Goal: Task Accomplishment & Management: Manage account settings

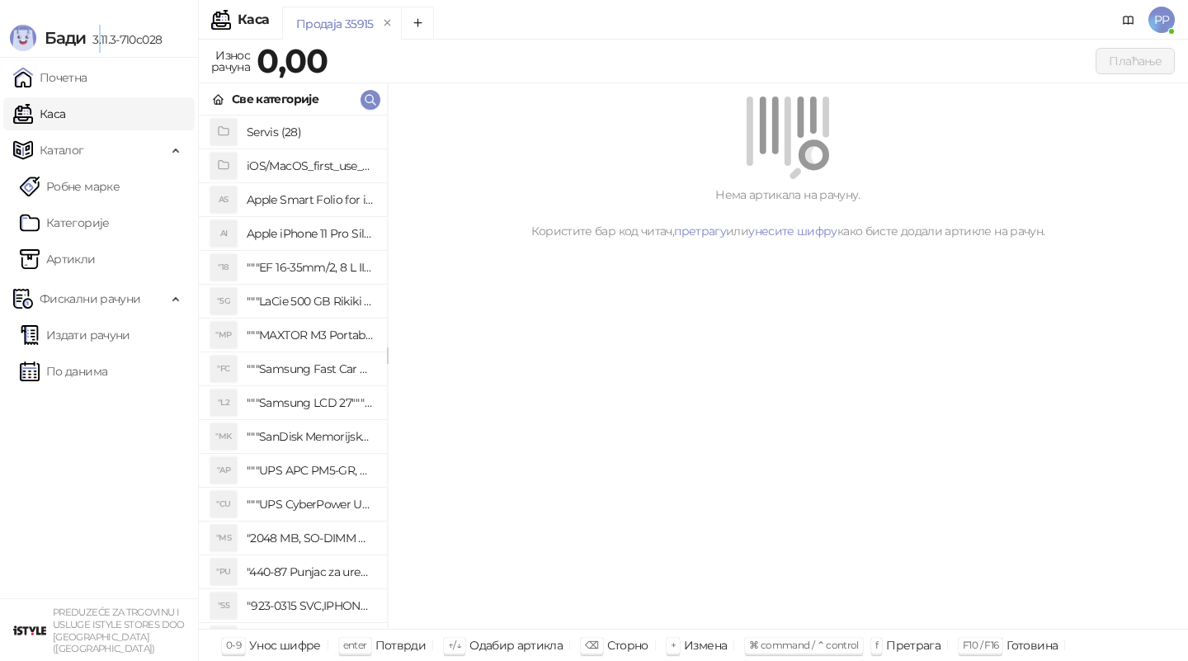
click at [97, 35] on span "3.11.3-710c028" at bounding box center [124, 39] width 76 height 15
click at [362, 96] on button "button" at bounding box center [371, 100] width 20 height 20
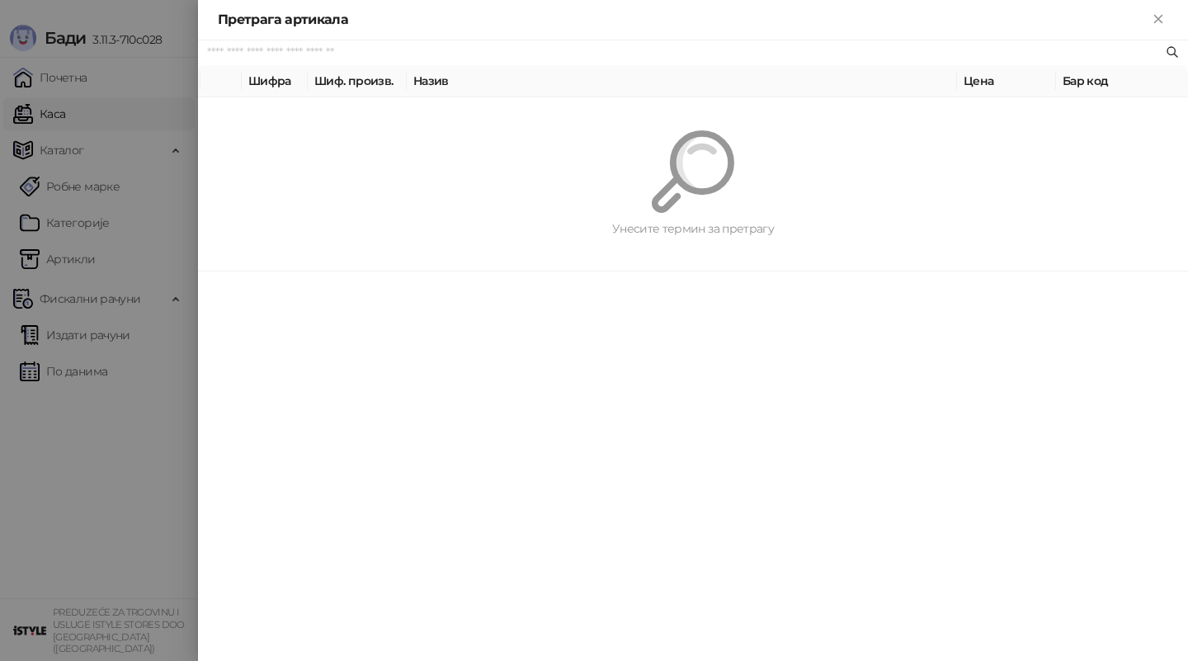
paste input "*********"
type input "*********"
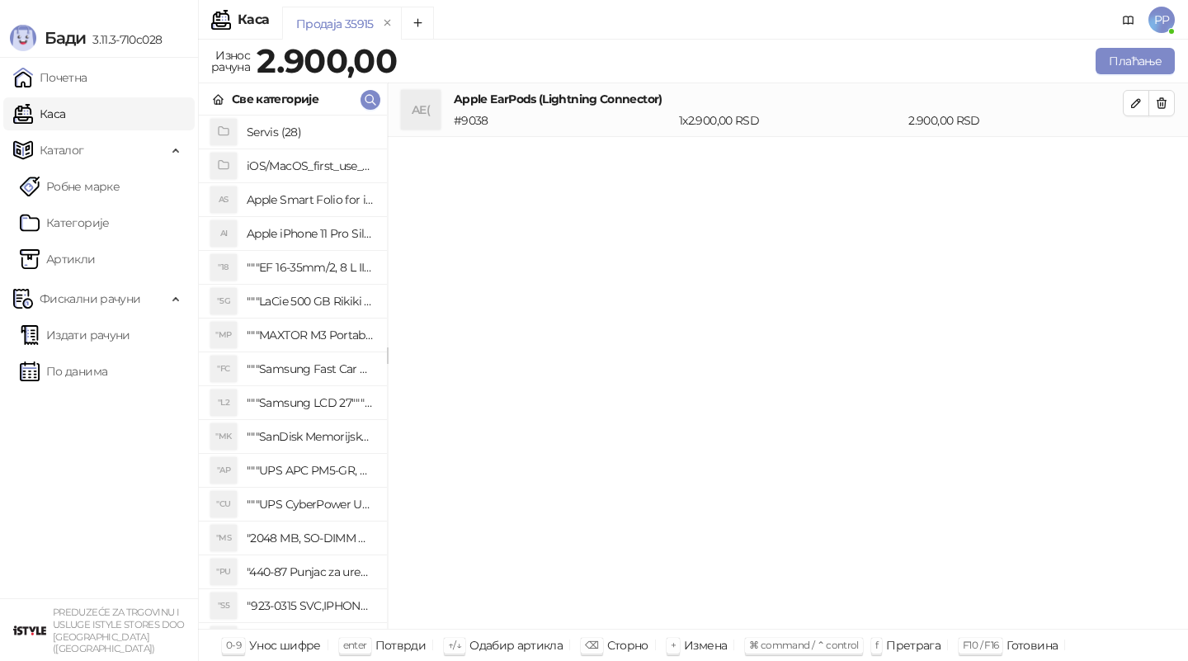
click at [485, 4] on div "Каса PP" at bounding box center [594, 20] width 1162 height 40
drag, startPoint x: 486, startPoint y: 4, endPoint x: 528, endPoint y: 4, distance: 42.1
click at [528, 4] on div "Каса PP" at bounding box center [594, 20] width 1162 height 40
drag, startPoint x: 508, startPoint y: 9, endPoint x: 524, endPoint y: 5, distance: 16.2
click at [524, 5] on div "Каса PP Продаја 35915 Износ рачуна 2.900,00 Плаћање Све категорије Servis (28) …" at bounding box center [693, 330] width 990 height 661
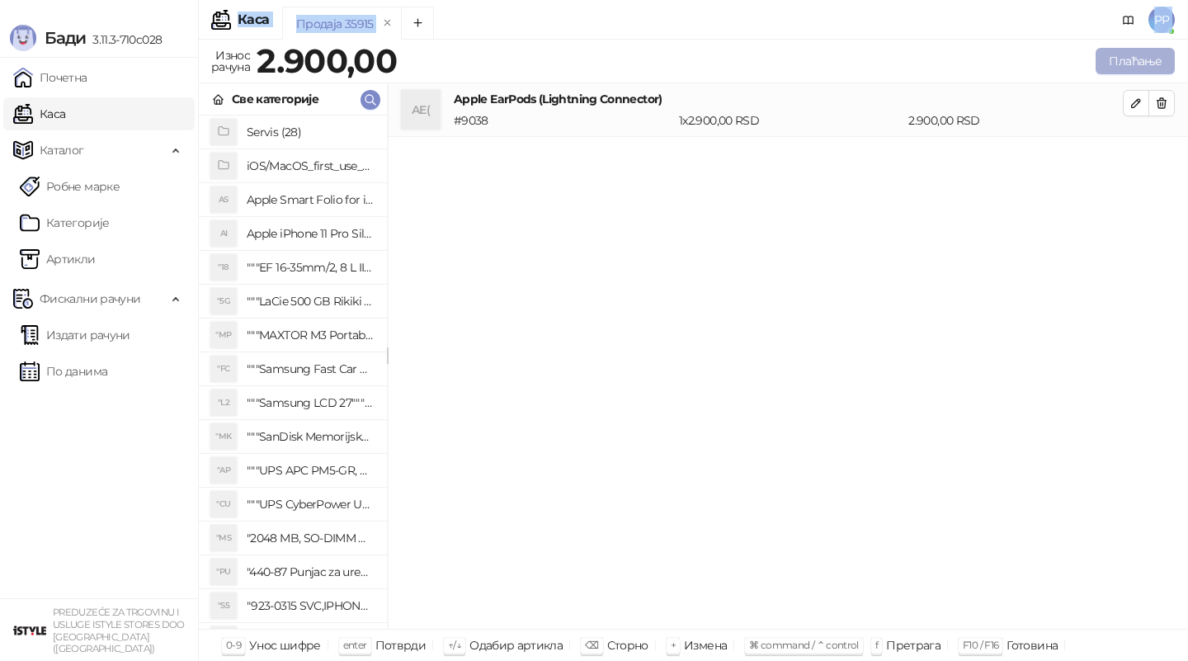
click at [1111, 55] on button "Плаћање" at bounding box center [1135, 61] width 79 height 26
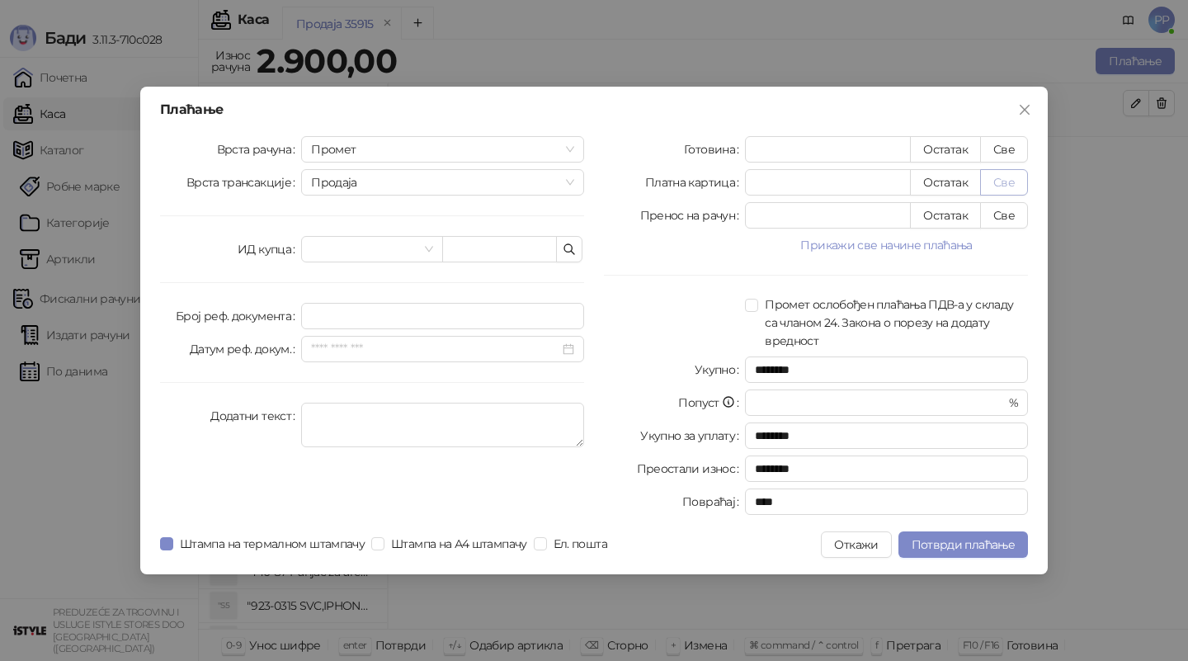
click at [999, 182] on button "Све" at bounding box center [1004, 182] width 48 height 26
type input "****"
click at [986, 540] on span "Потврди плаћање" at bounding box center [963, 544] width 103 height 15
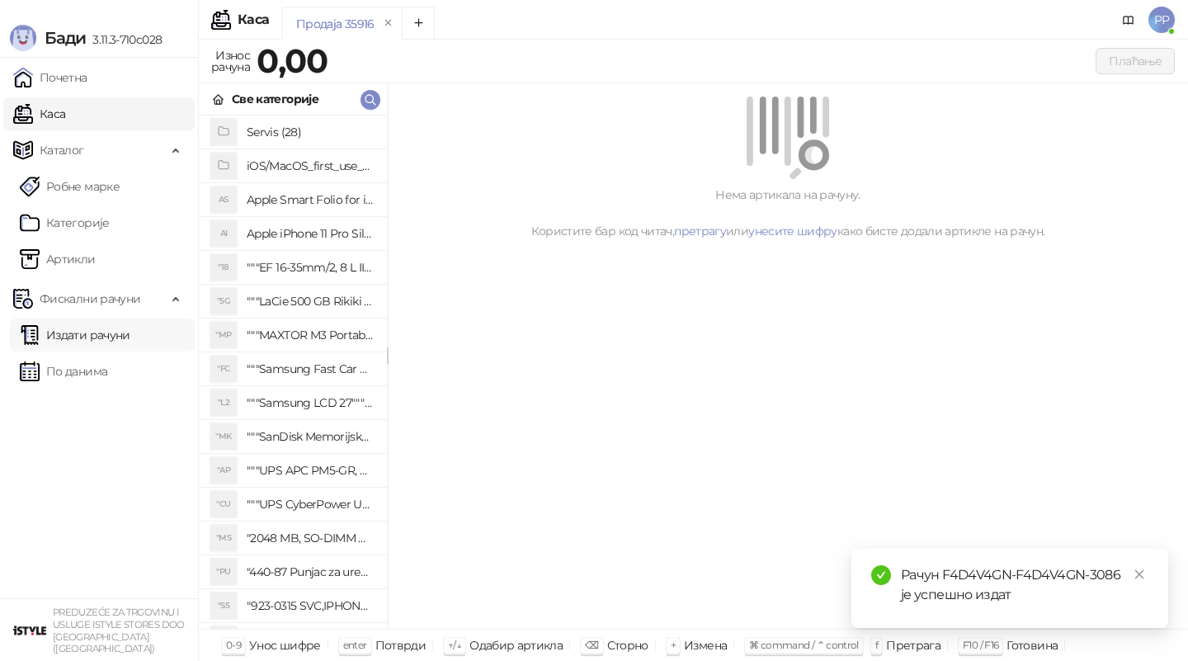
click at [69, 344] on link "Издати рачуни" at bounding box center [75, 334] width 111 height 33
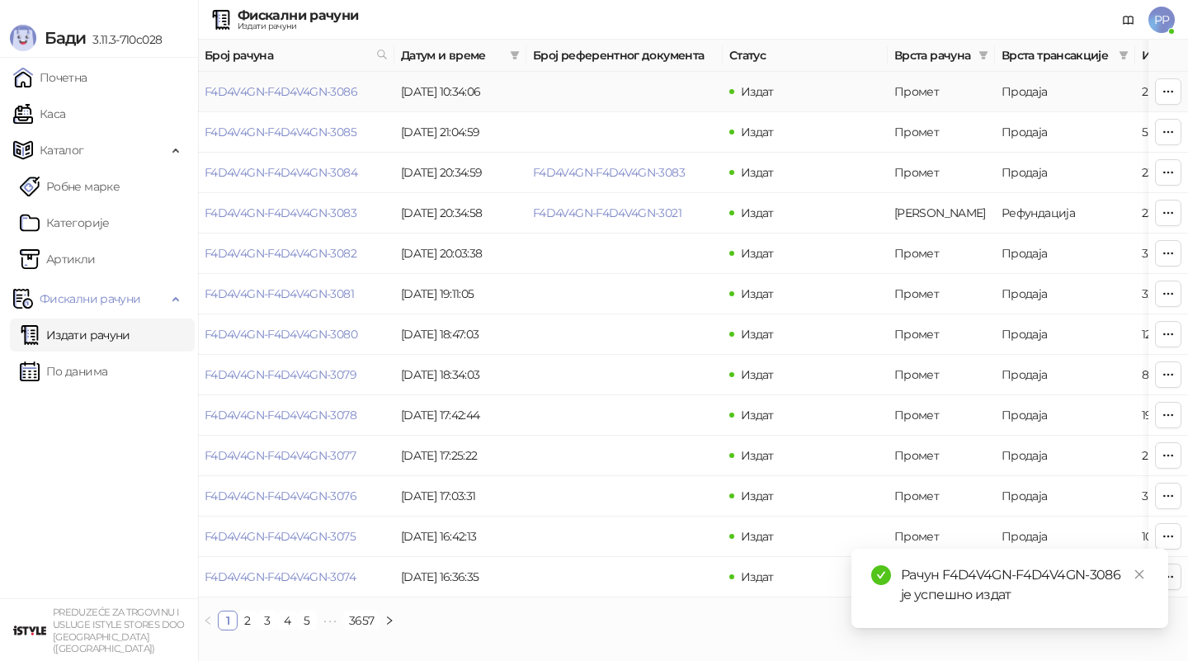
drag, startPoint x: 258, startPoint y: 95, endPoint x: 638, endPoint y: 245, distance: 408.1
click at [258, 95] on link "F4D4V4GN-F4D4V4GN-3086" at bounding box center [281, 91] width 153 height 15
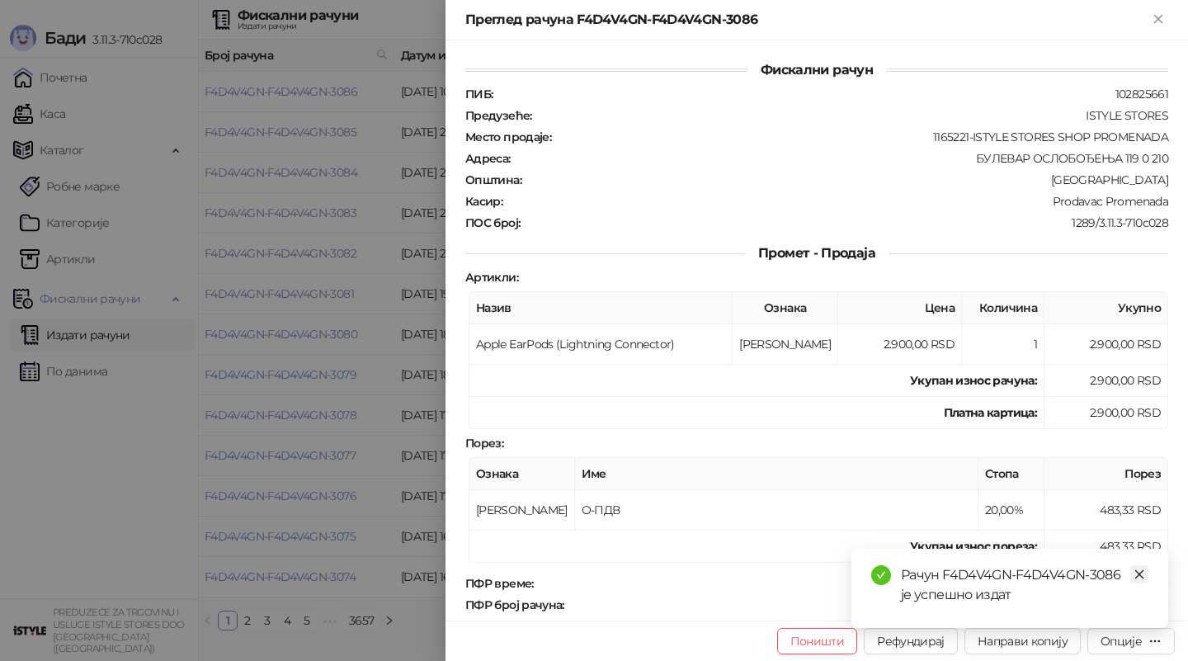
click at [1136, 573] on icon "close" at bounding box center [1140, 574] width 12 height 12
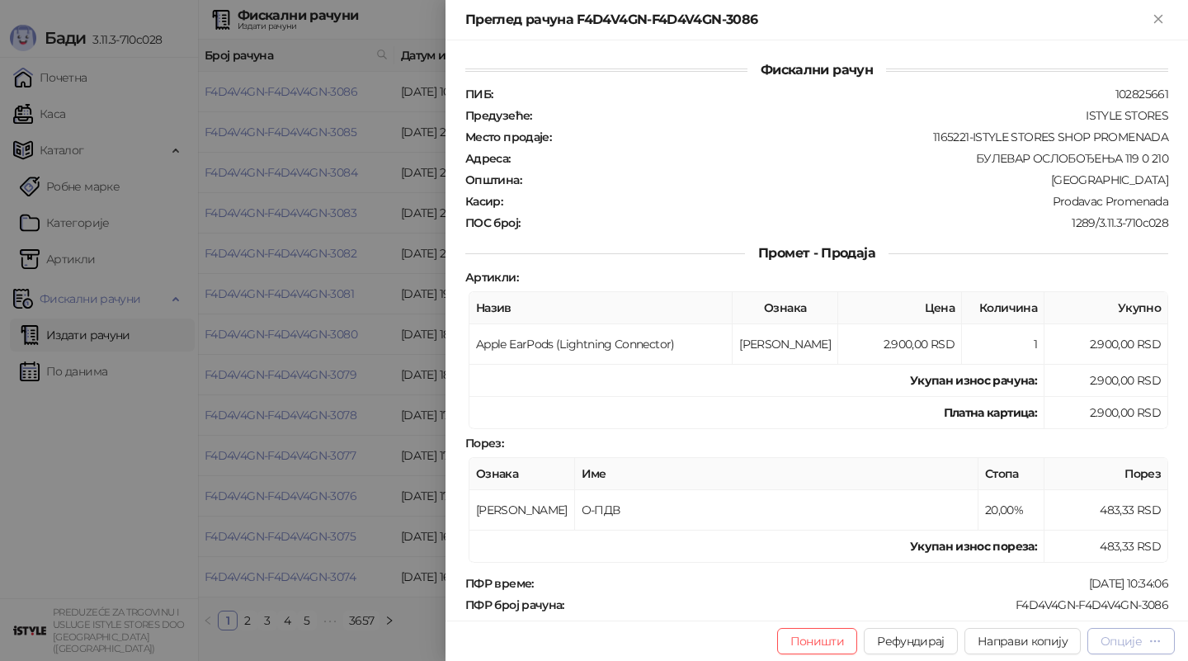
drag, startPoint x: 1136, startPoint y: 646, endPoint x: 1148, endPoint y: 637, distance: 15.3
click at [1136, 646] on div "Опције" at bounding box center [1121, 641] width 41 height 15
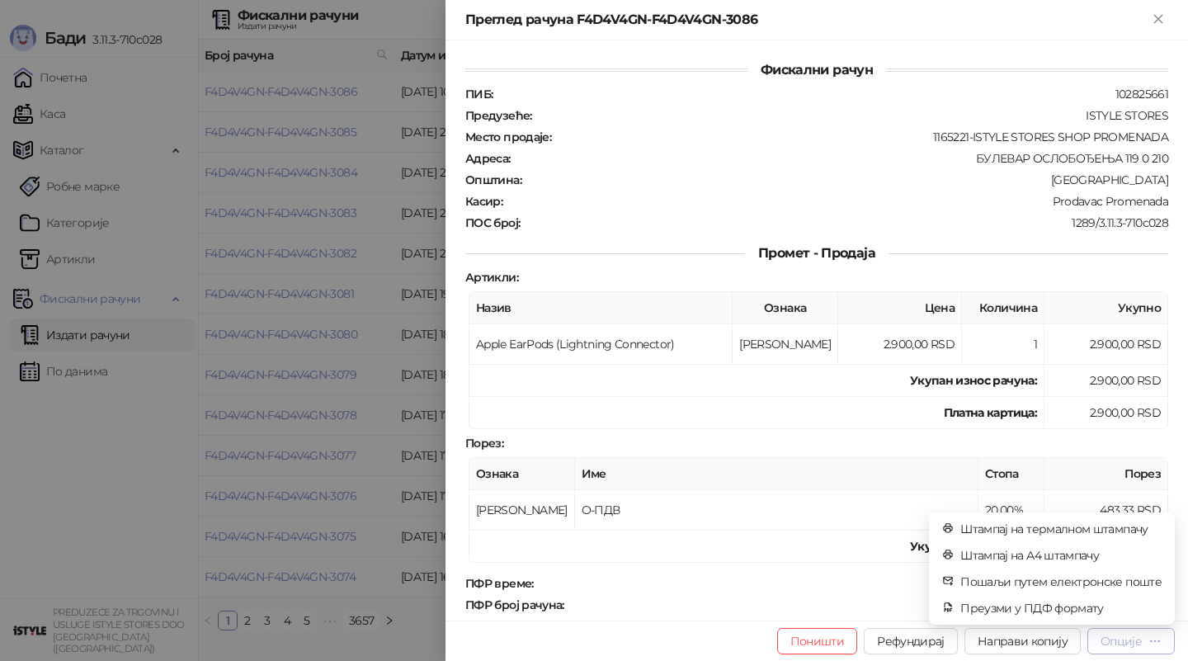
click at [1162, 642] on button "Опције" at bounding box center [1130, 641] width 87 height 26
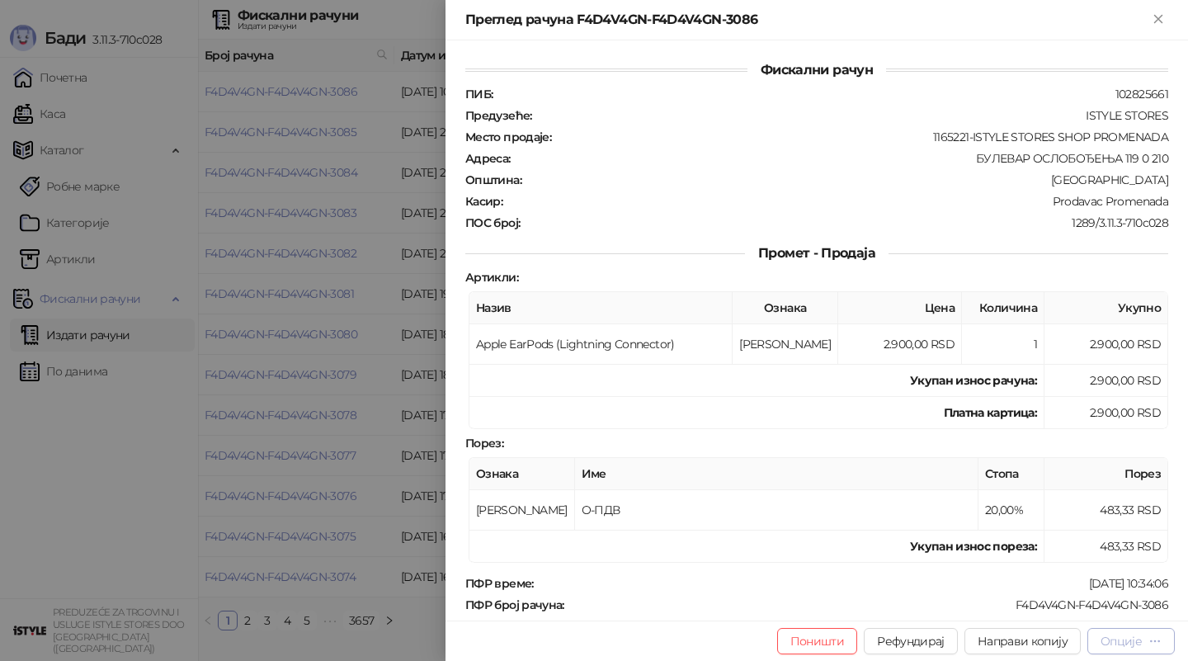
click at [1148, 637] on icon "button" at bounding box center [1154, 640] width 13 height 13
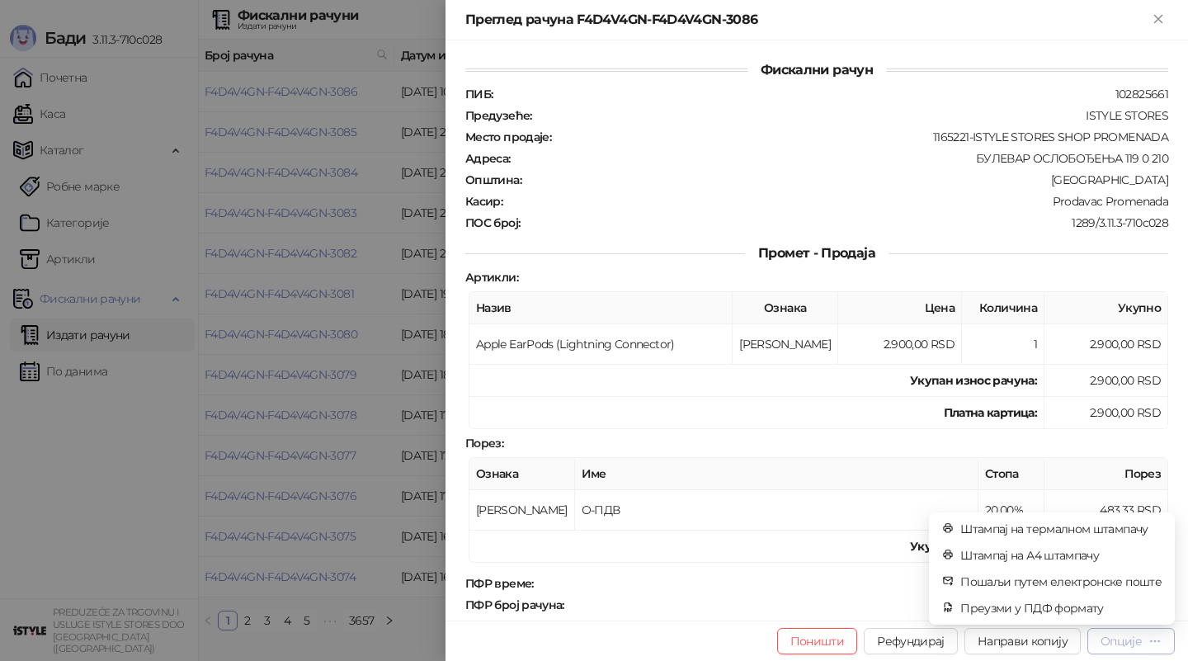
click at [1126, 644] on div "Опције" at bounding box center [1121, 641] width 41 height 15
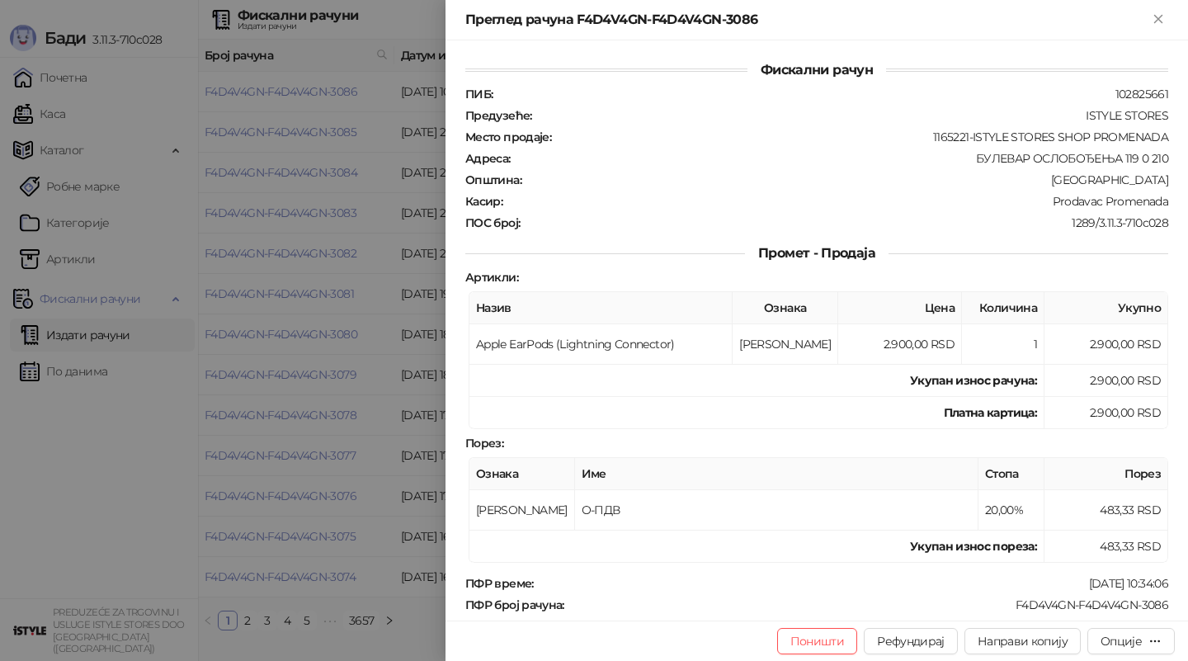
drag, startPoint x: 1082, startPoint y: 554, endPoint x: 1126, endPoint y: 439, distance: 123.8
click at [1082, 554] on td "483,33 RSD" at bounding box center [1107, 547] width 124 height 32
click at [1142, 654] on div "Поништи Рефундирај Направи копију Опције" at bounding box center [817, 640] width 743 height 40
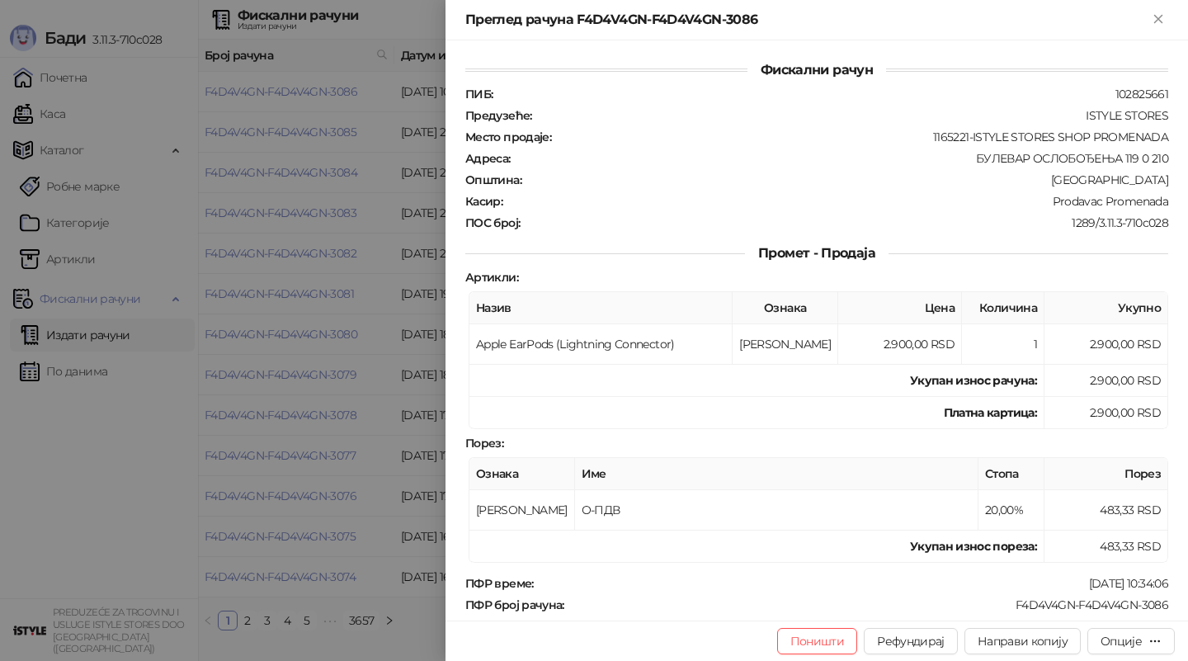
click at [1143, 644] on div "Опције" at bounding box center [1131, 641] width 61 height 16
click at [1137, 639] on div "Опције" at bounding box center [1121, 641] width 41 height 15
click at [1116, 639] on div "Опције" at bounding box center [1121, 641] width 41 height 15
click at [1158, 641] on icon "button" at bounding box center [1155, 640] width 9 height 1
click at [1144, 637] on div "Опције" at bounding box center [1131, 641] width 61 height 16
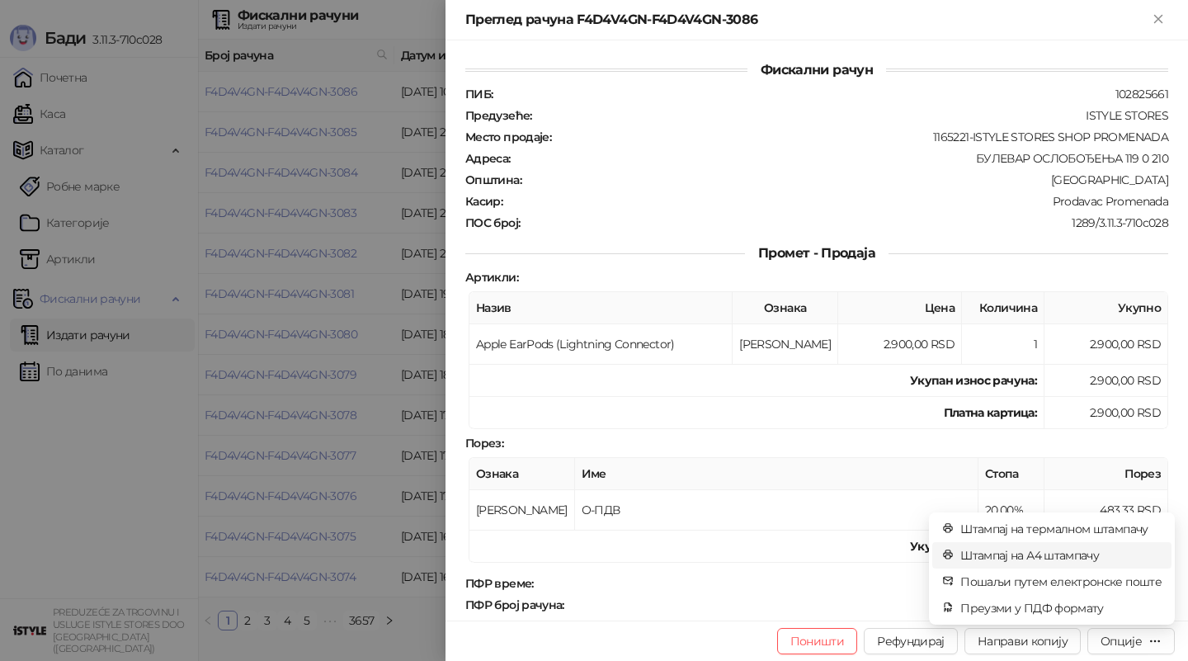
click at [1116, 551] on span "Штампај на А4 штампачу" at bounding box center [1060, 555] width 201 height 18
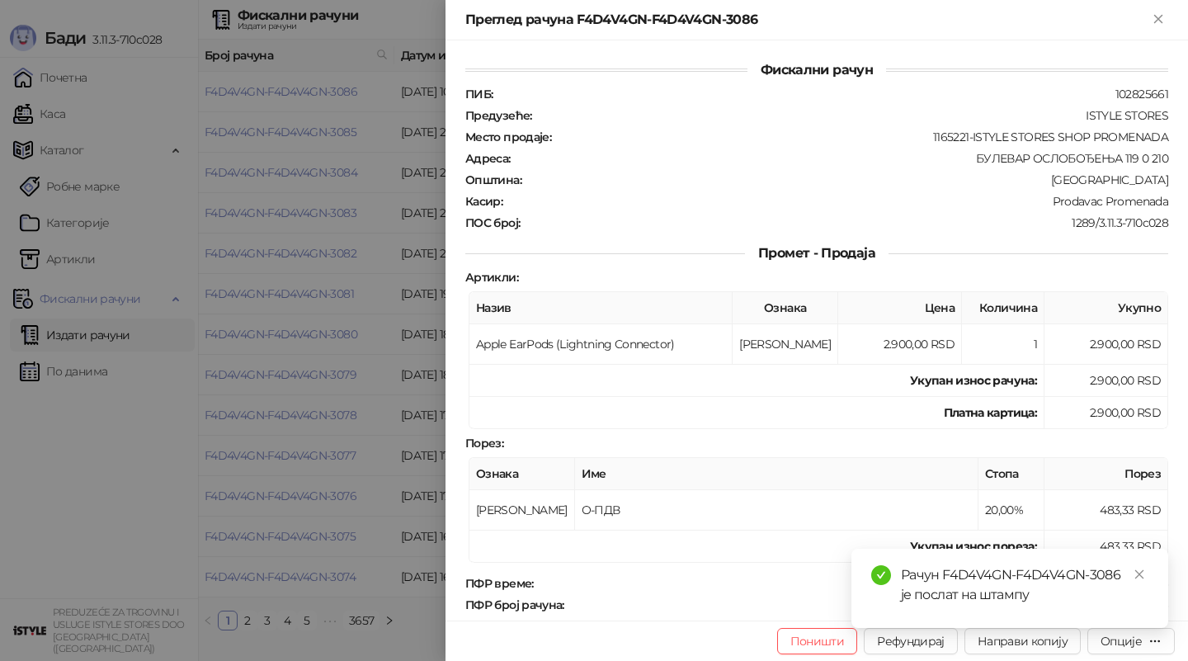
click at [682, 459] on th "Име" at bounding box center [776, 474] width 403 height 32
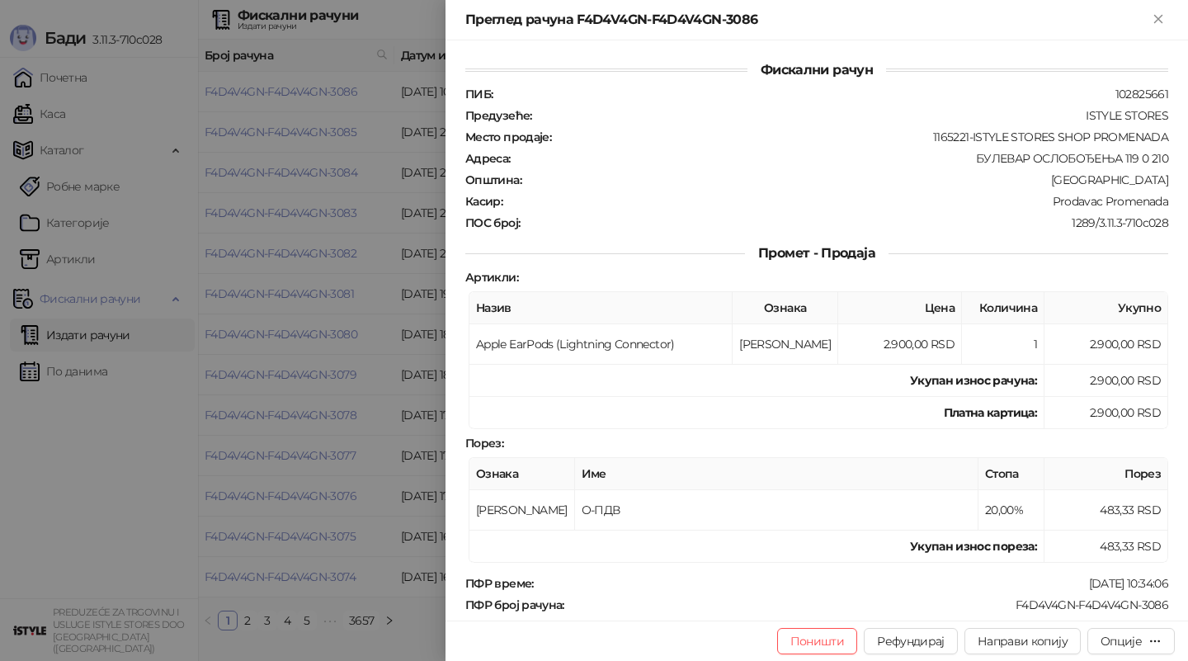
click at [134, 524] on div at bounding box center [594, 330] width 1188 height 661
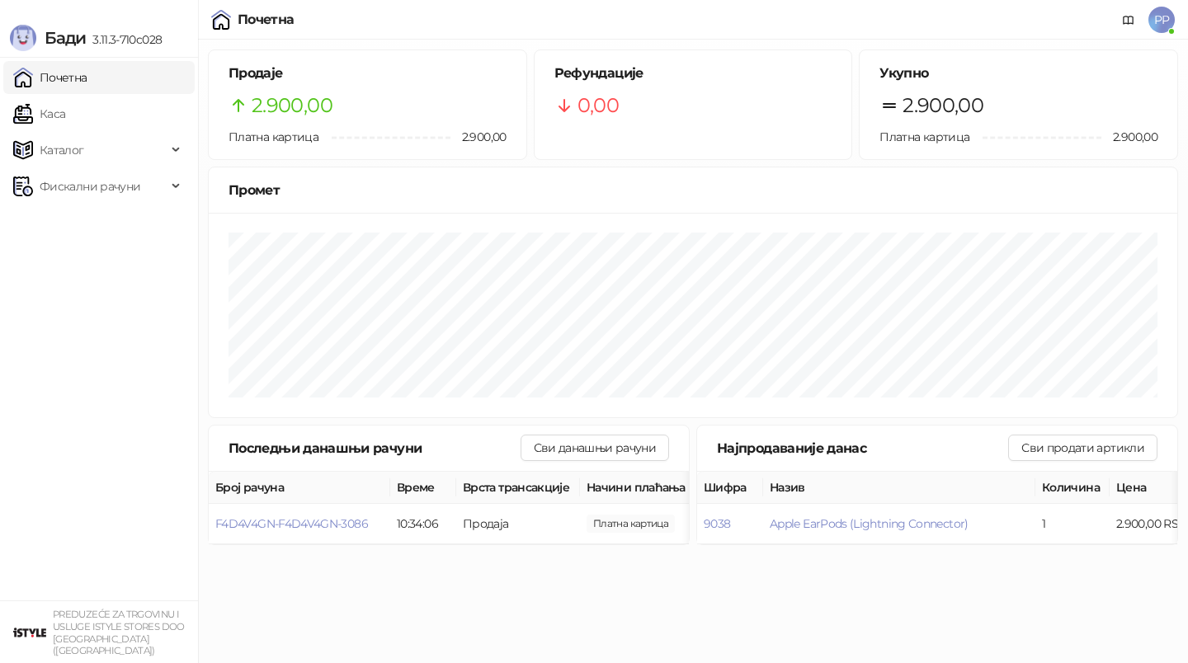
click at [167, 206] on ul "Почетна Каса Каталог Фискални рачуни" at bounding box center [99, 329] width 198 height 543
click at [153, 199] on span "Фискални рачуни" at bounding box center [89, 186] width 153 height 33
click at [1025, 32] on div "Почетна PP" at bounding box center [594, 20] width 1162 height 40
click at [1131, 17] on icon at bounding box center [1128, 20] width 13 height 13
click at [1159, 21] on span "PP" at bounding box center [1161, 20] width 26 height 26
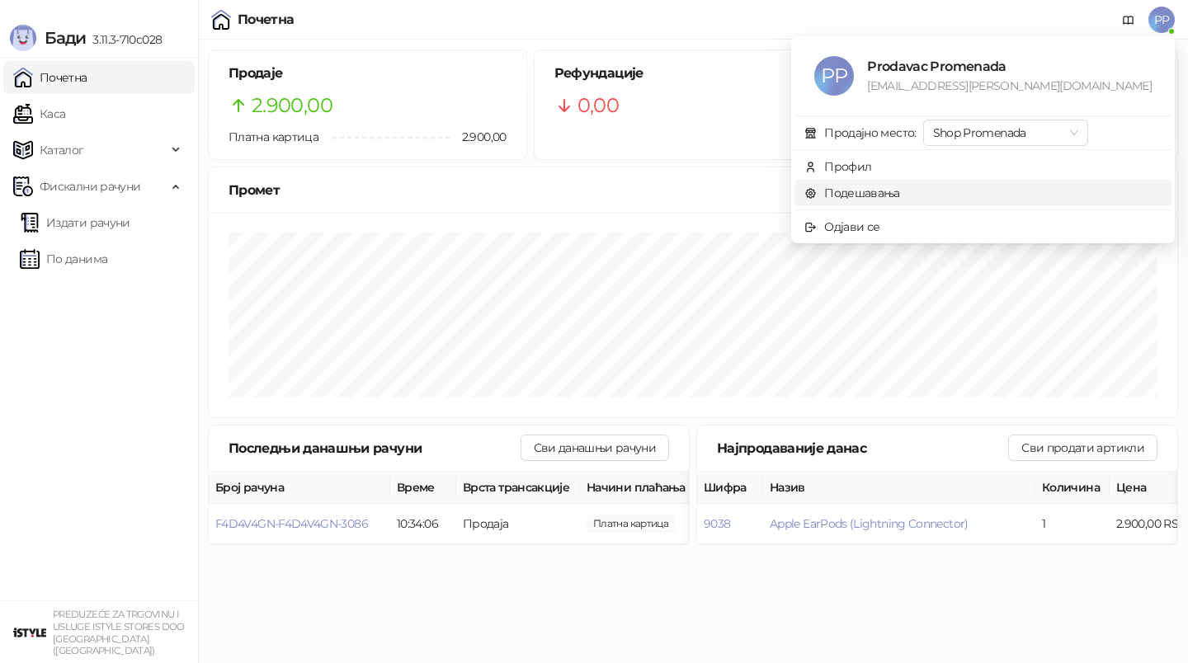
click at [900, 193] on link "Подешавања" at bounding box center [852, 193] width 96 height 15
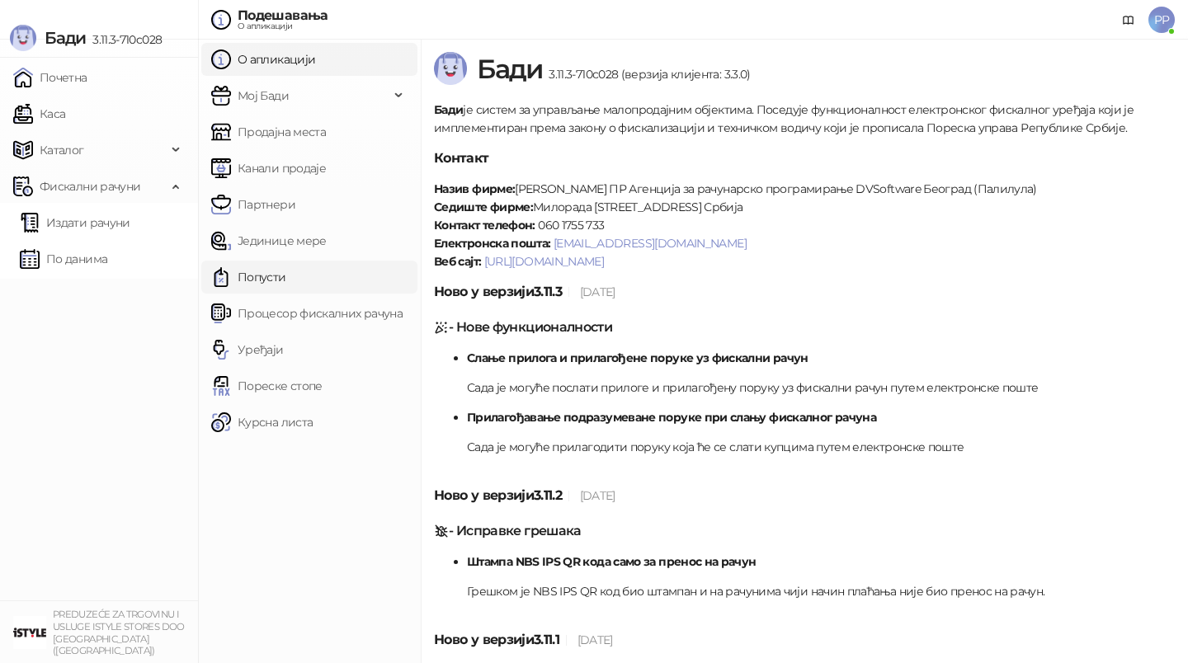
click at [286, 271] on link "Попусти" at bounding box center [248, 277] width 75 height 33
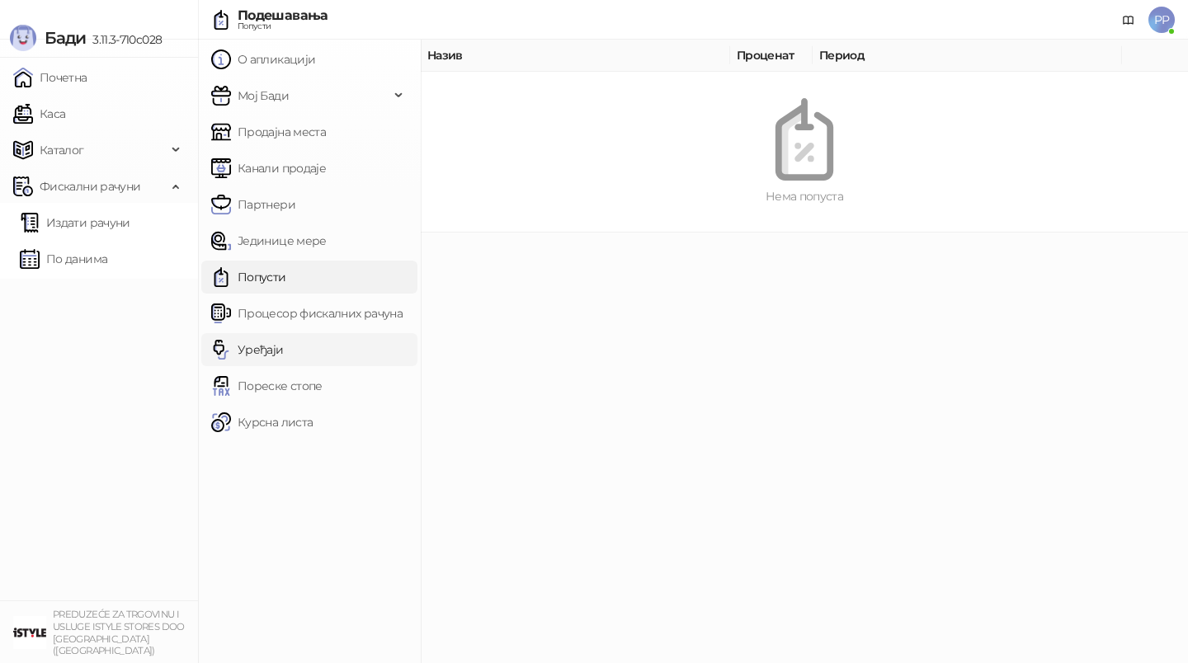
click at [284, 350] on link "Уређаји" at bounding box center [247, 349] width 73 height 33
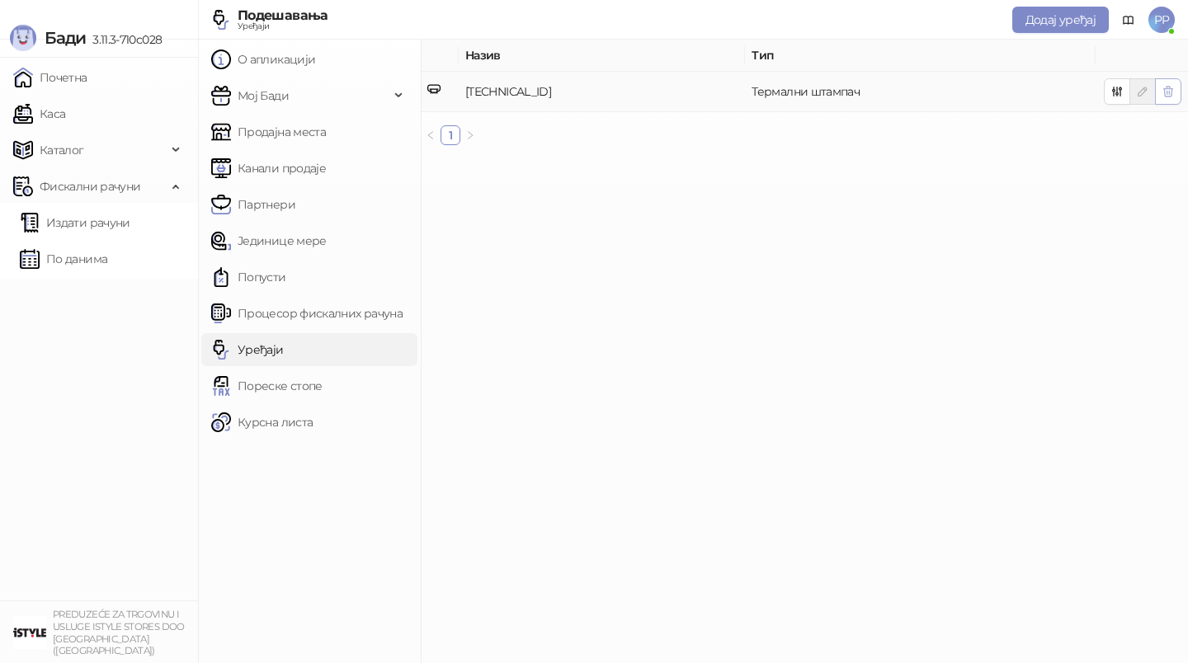
click at [1170, 92] on icon "button" at bounding box center [1168, 91] width 13 height 13
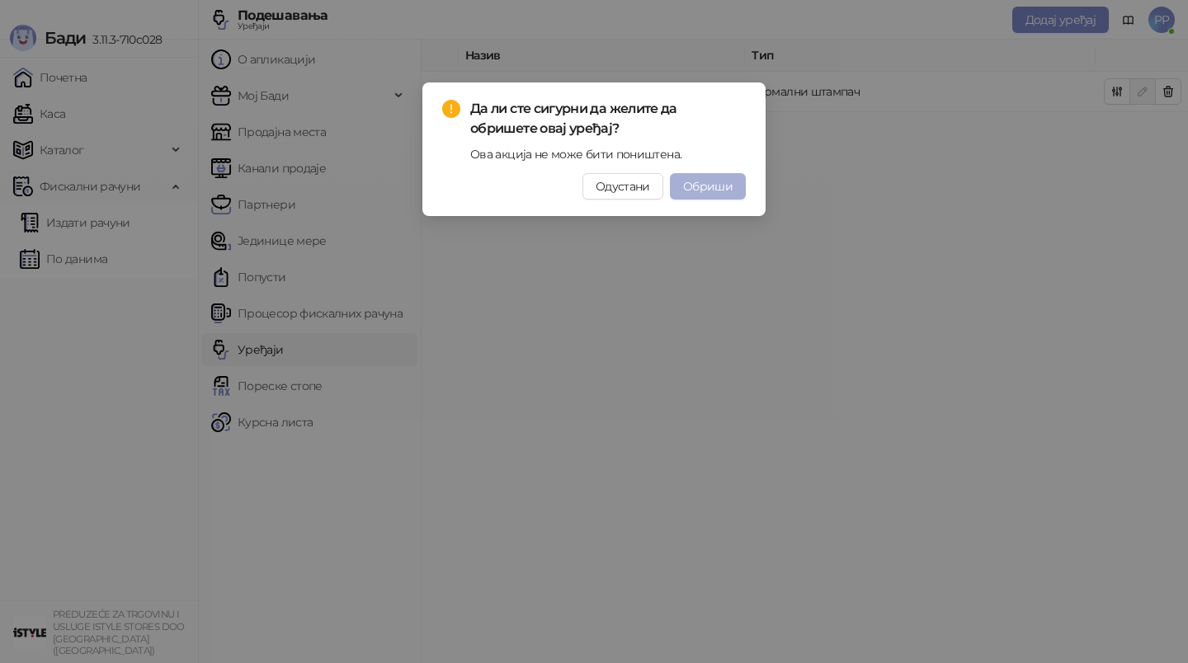
click at [733, 191] on button "Обриши" at bounding box center [708, 186] width 76 height 26
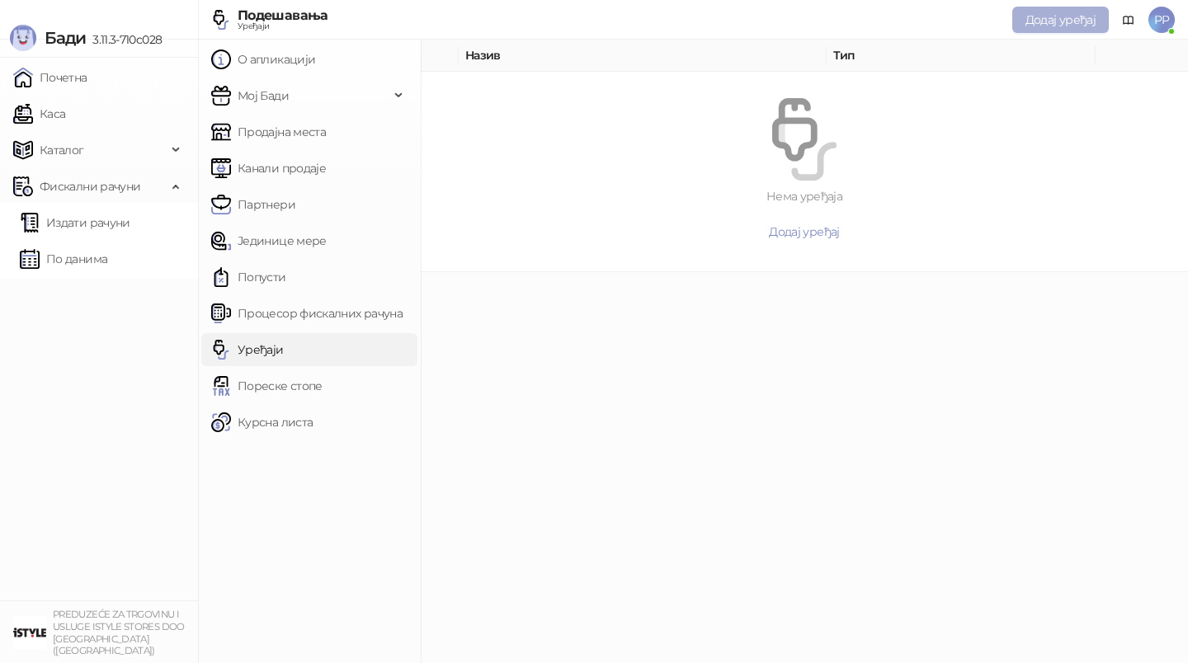
click at [1068, 24] on span "Додај уређај" at bounding box center [1061, 19] width 70 height 15
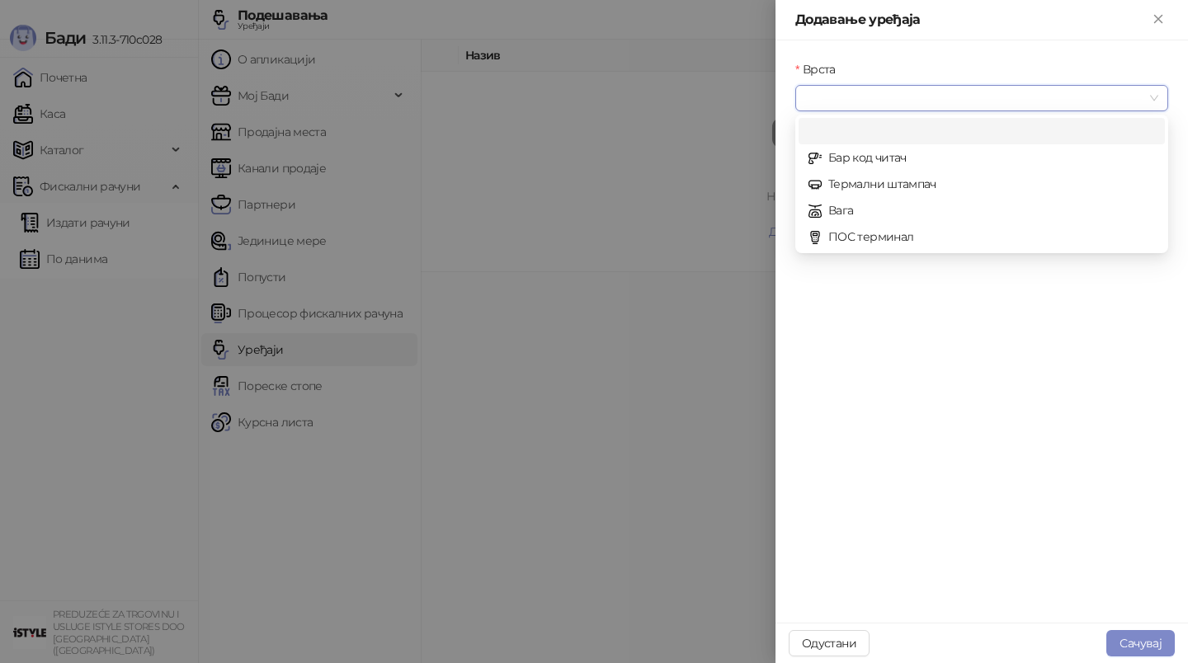
click at [964, 94] on input "Врста" at bounding box center [974, 98] width 338 height 25
click at [952, 186] on div "Термални штампач" at bounding box center [982, 184] width 347 height 18
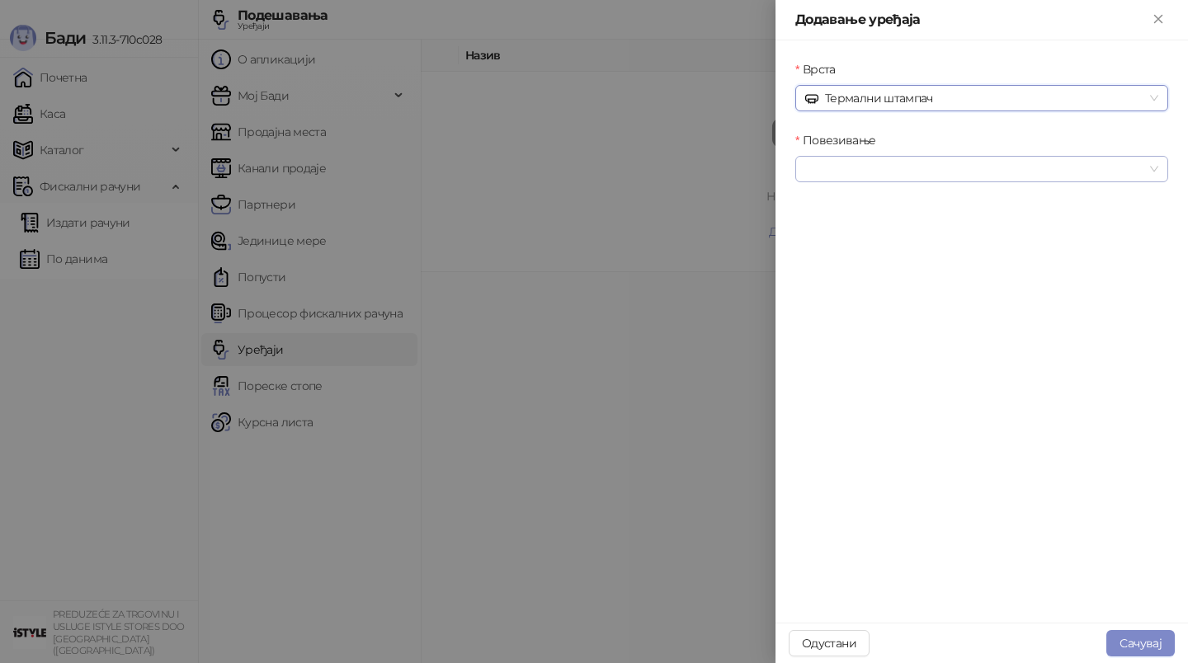
click at [923, 173] on input "Повезивање" at bounding box center [974, 169] width 338 height 25
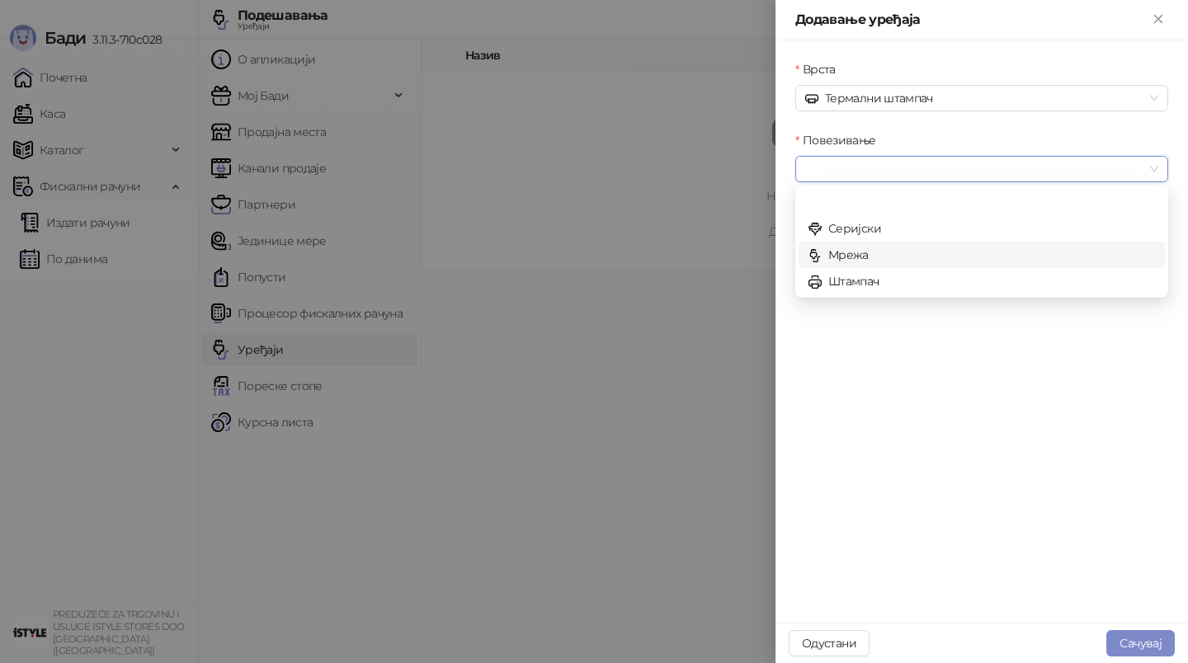
click at [922, 248] on div "Мрежа" at bounding box center [982, 255] width 347 height 18
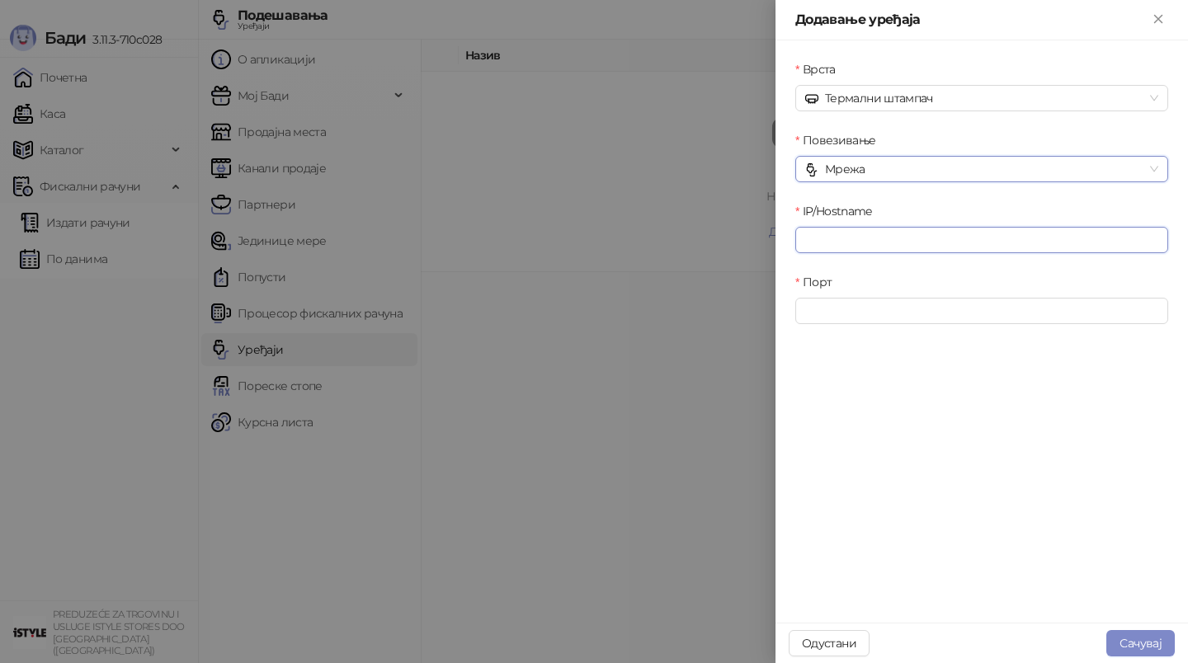
click at [905, 241] on input "IP/Hostname" at bounding box center [981, 240] width 373 height 26
type input "**********"
click at [905, 307] on input "Порт" at bounding box center [981, 311] width 373 height 26
type input "****"
click button "submit" at bounding box center [0, 0] width 0 height 0
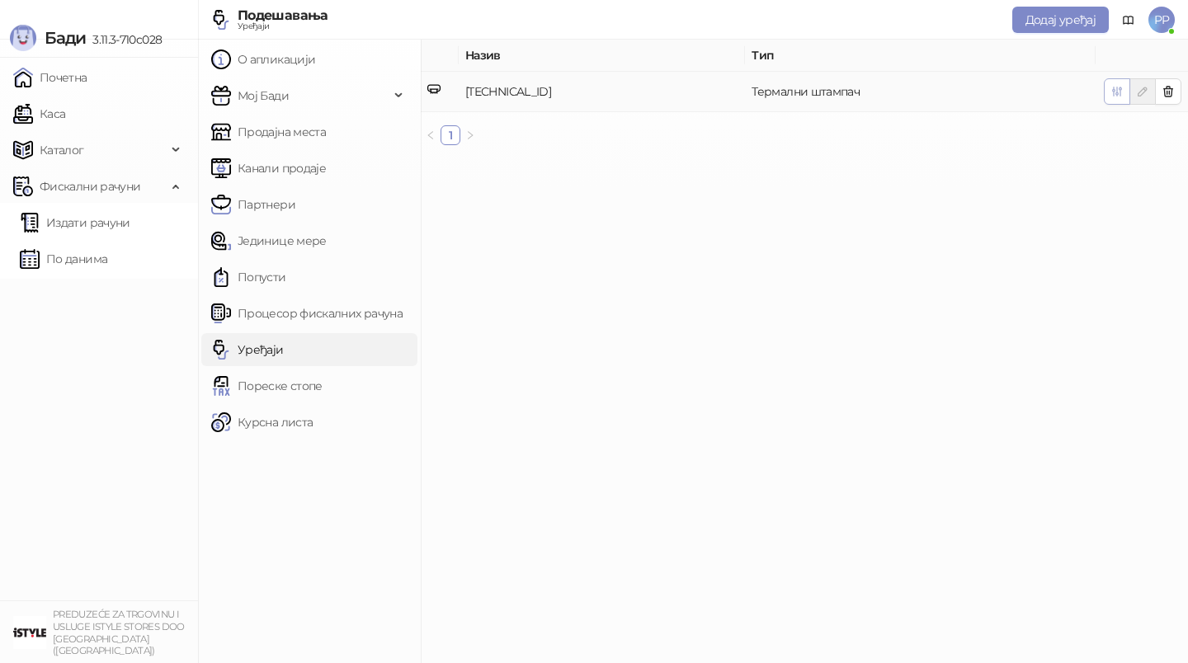
click at [1120, 92] on icon "button" at bounding box center [1117, 91] width 9 height 9
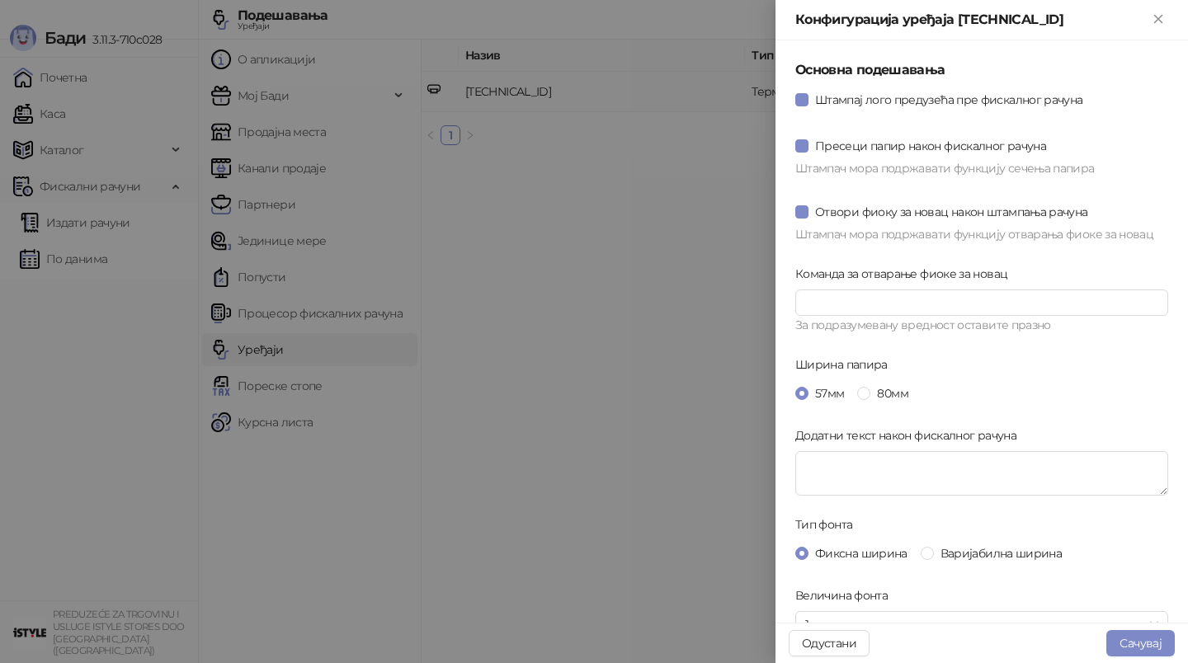
click at [880, 403] on div "57мм 80мм" at bounding box center [981, 393] width 373 height 26
click at [879, 389] on span "80мм" at bounding box center [892, 393] width 44 height 18
click at [991, 550] on span "Варијабилна ширина" at bounding box center [1001, 554] width 134 height 18
click at [1143, 637] on button "Сачувај" at bounding box center [1140, 643] width 68 height 26
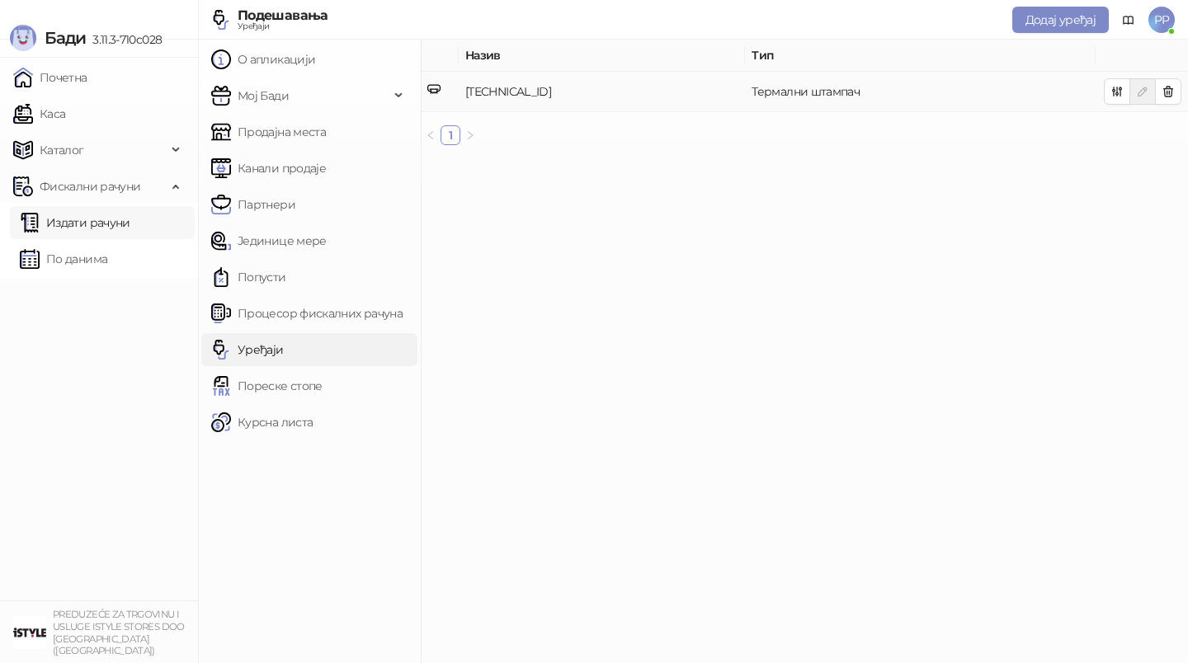
click at [94, 234] on link "Издати рачуни" at bounding box center [75, 222] width 111 height 33
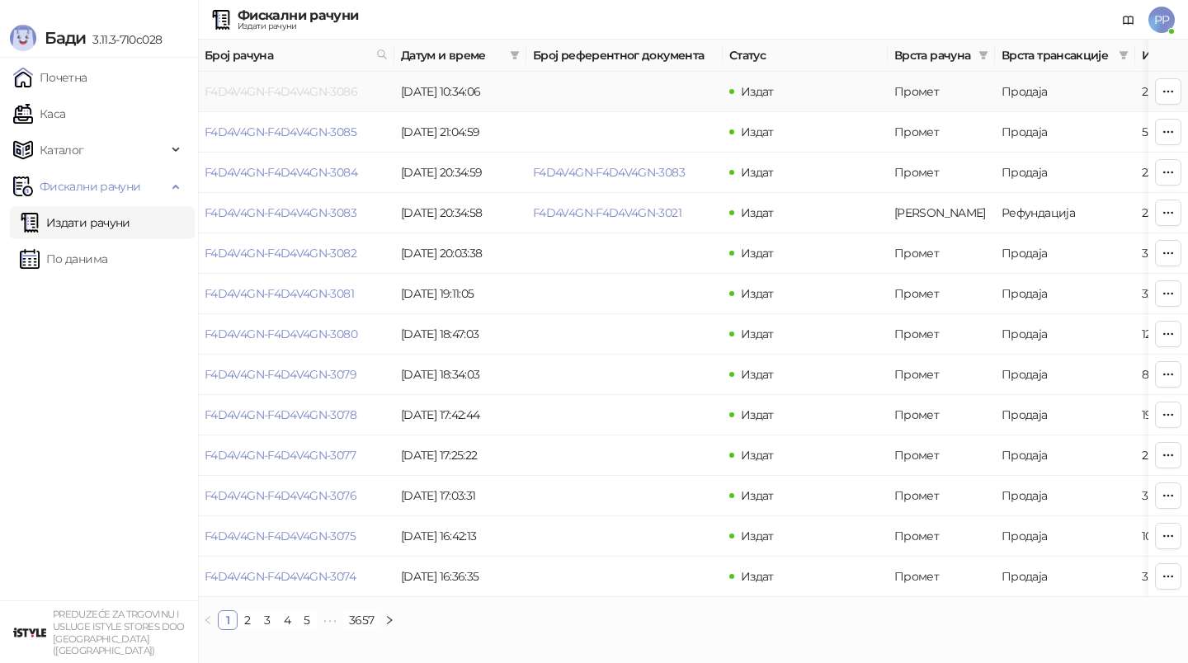
click at [304, 92] on link "F4D4V4GN-F4D4V4GN-3086" at bounding box center [281, 91] width 153 height 15
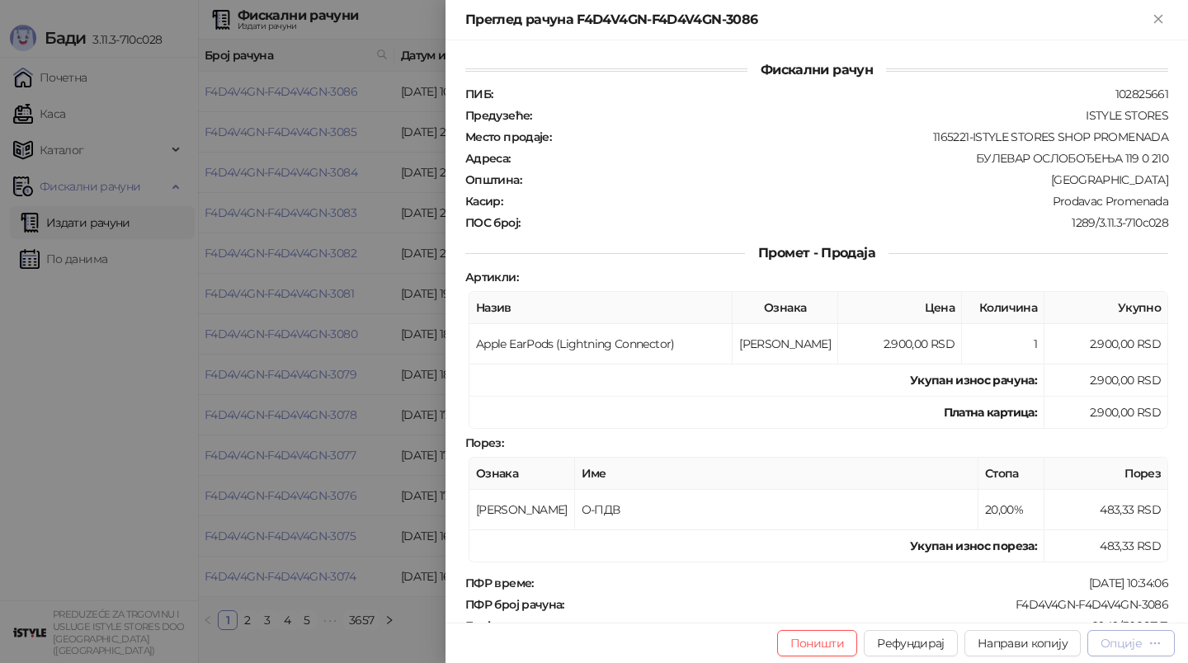
click at [1167, 639] on button "Опције" at bounding box center [1130, 643] width 87 height 26
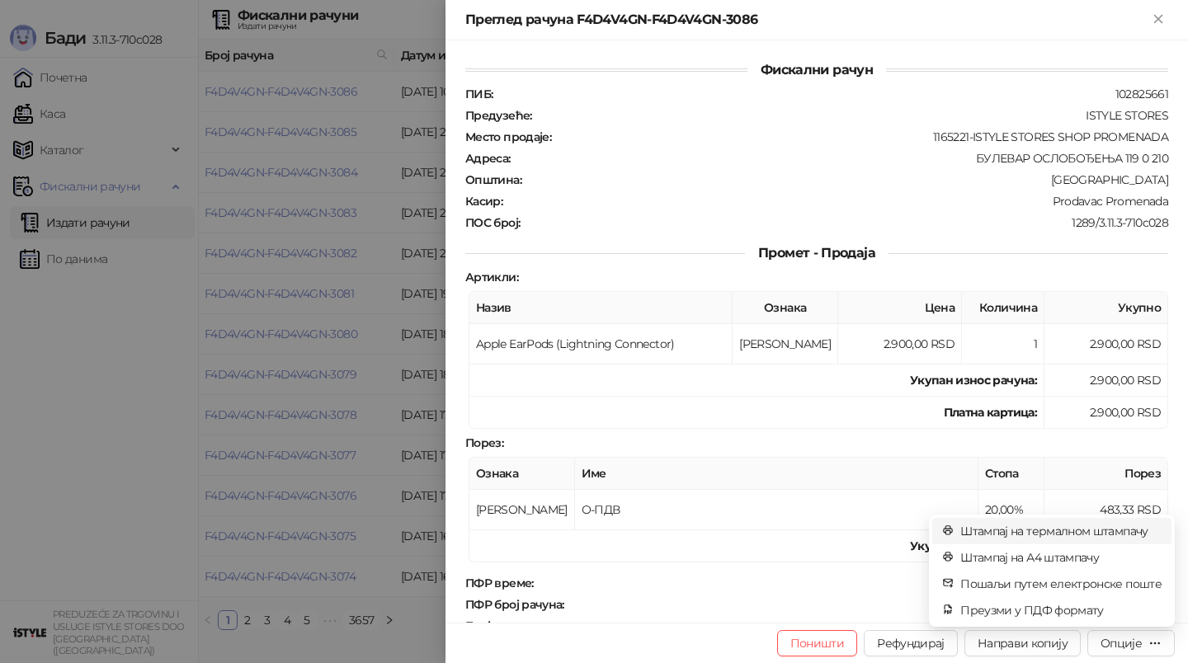
click at [1121, 537] on span "Штампај на термалном штампачу" at bounding box center [1060, 531] width 201 height 18
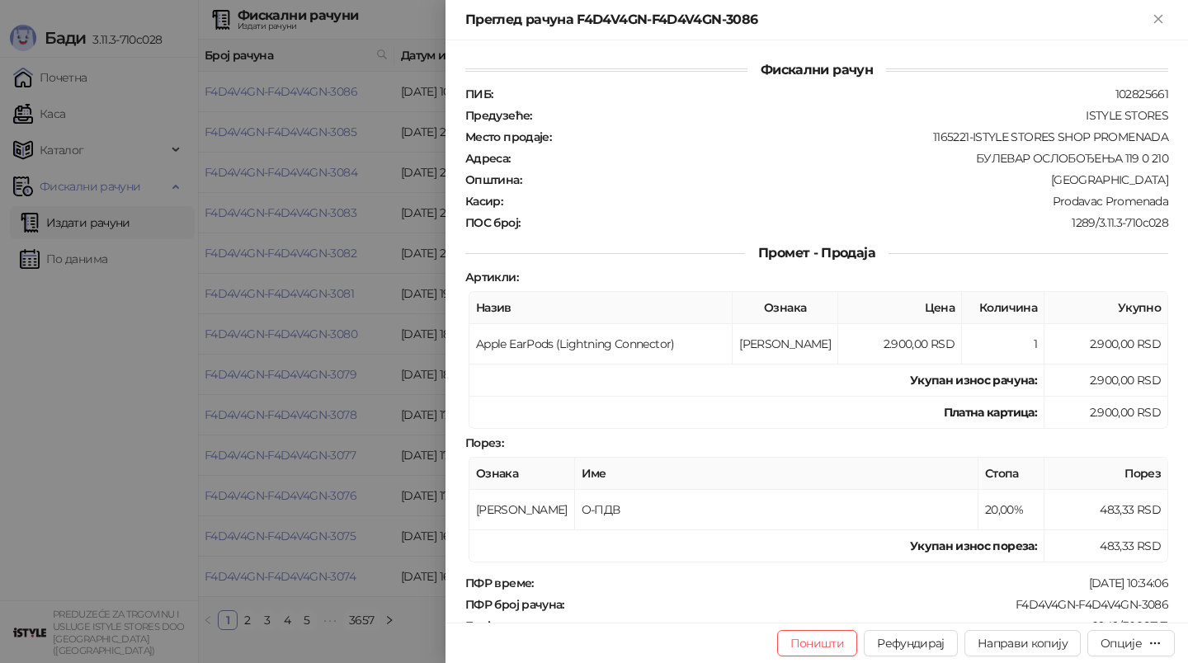
click at [373, 372] on div at bounding box center [594, 331] width 1188 height 663
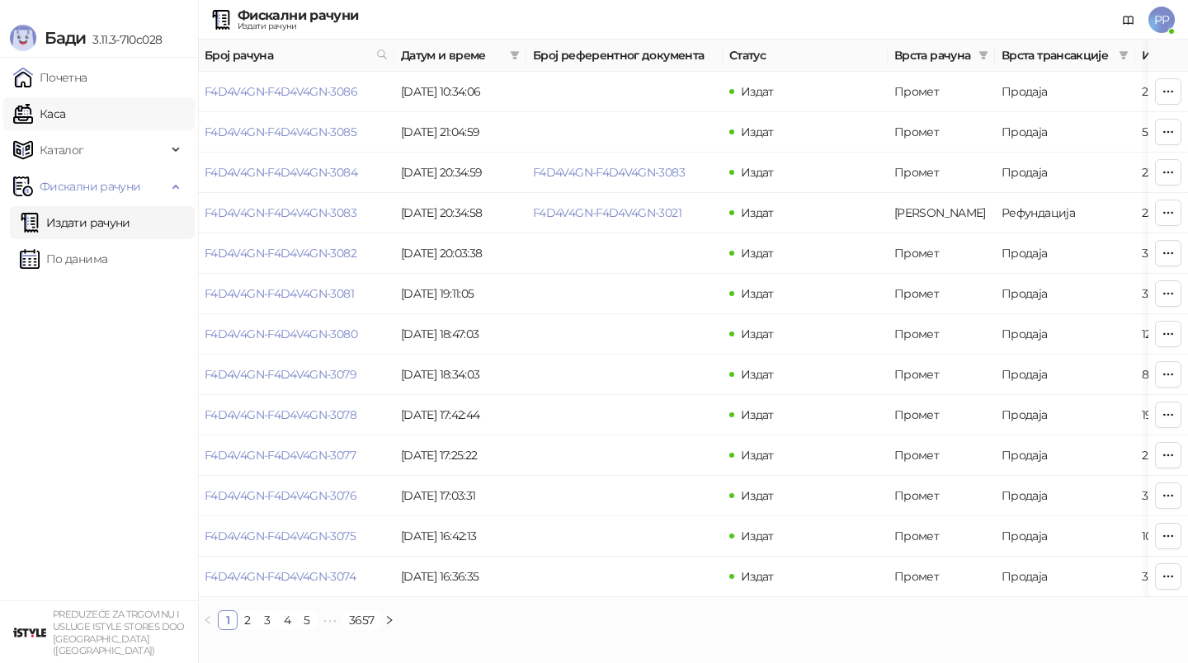
click at [65, 101] on link "Каса" at bounding box center [39, 113] width 52 height 33
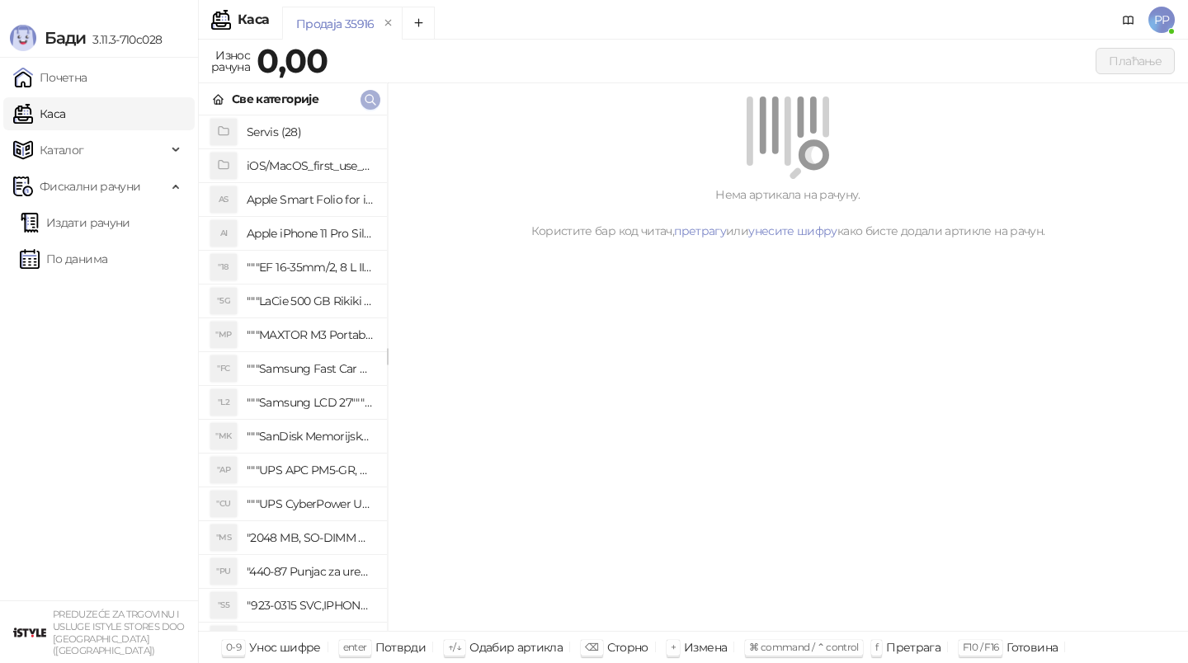
click at [375, 100] on icon "button" at bounding box center [370, 99] width 13 height 13
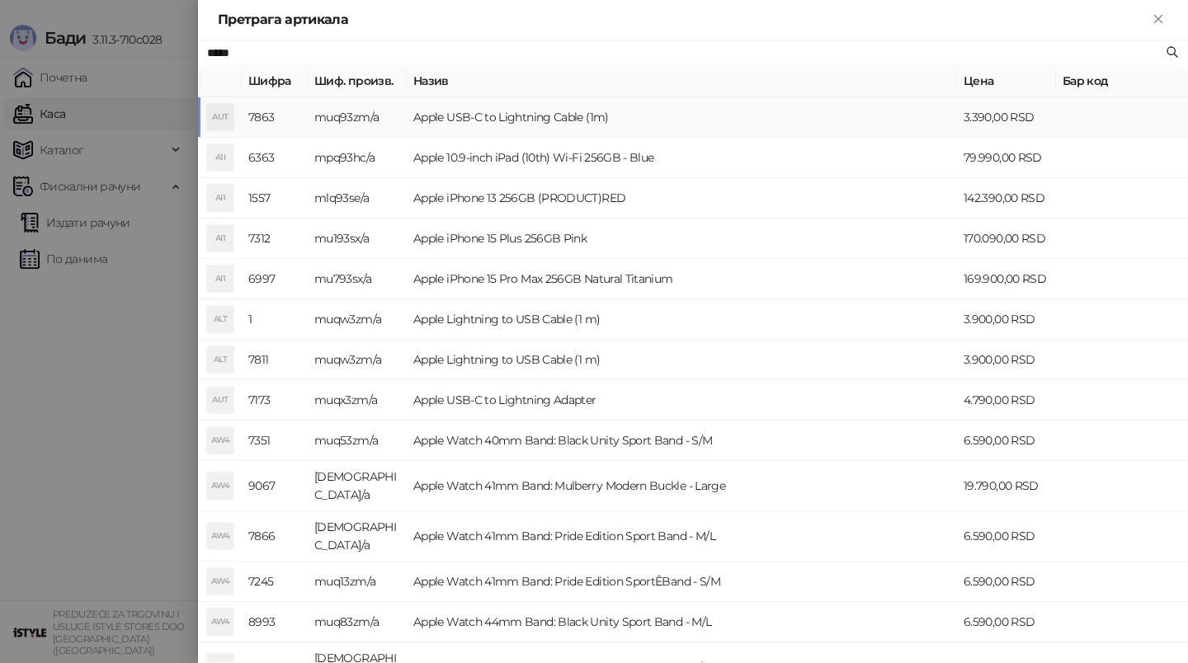
type input "*****"
drag, startPoint x: 493, startPoint y: 125, endPoint x: 515, endPoint y: 125, distance: 21.5
click at [493, 125] on td "Apple USB-C to Lightning Cable (1m)" at bounding box center [682, 117] width 550 height 40
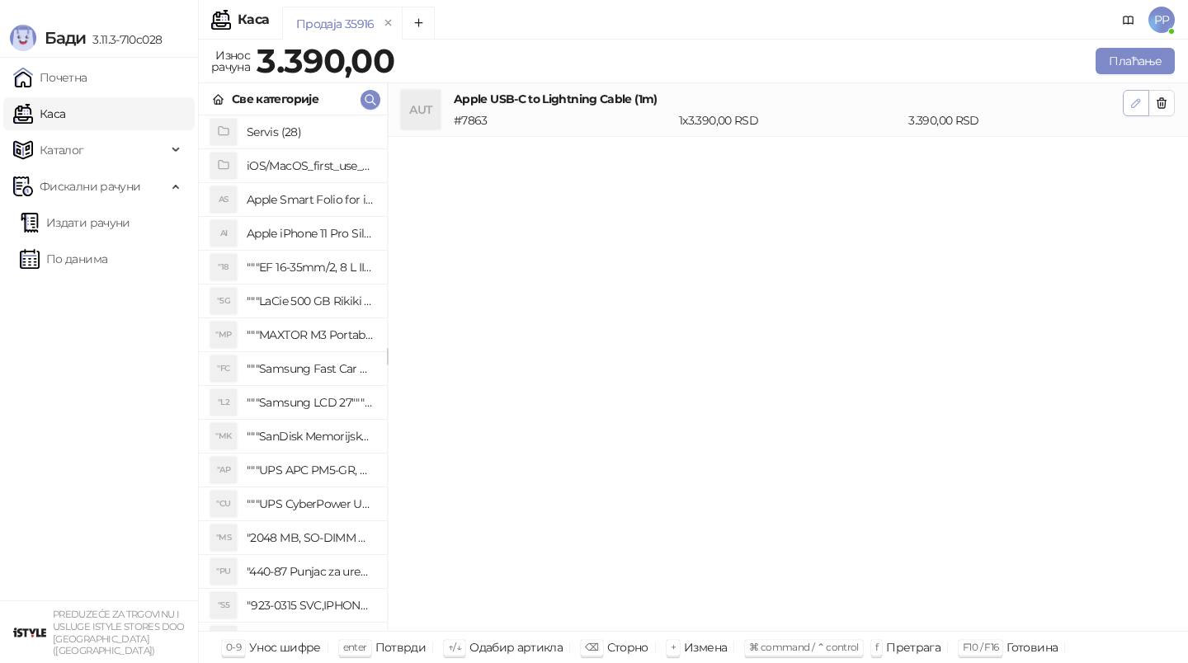
click at [1135, 97] on icon "button" at bounding box center [1135, 103] width 13 height 13
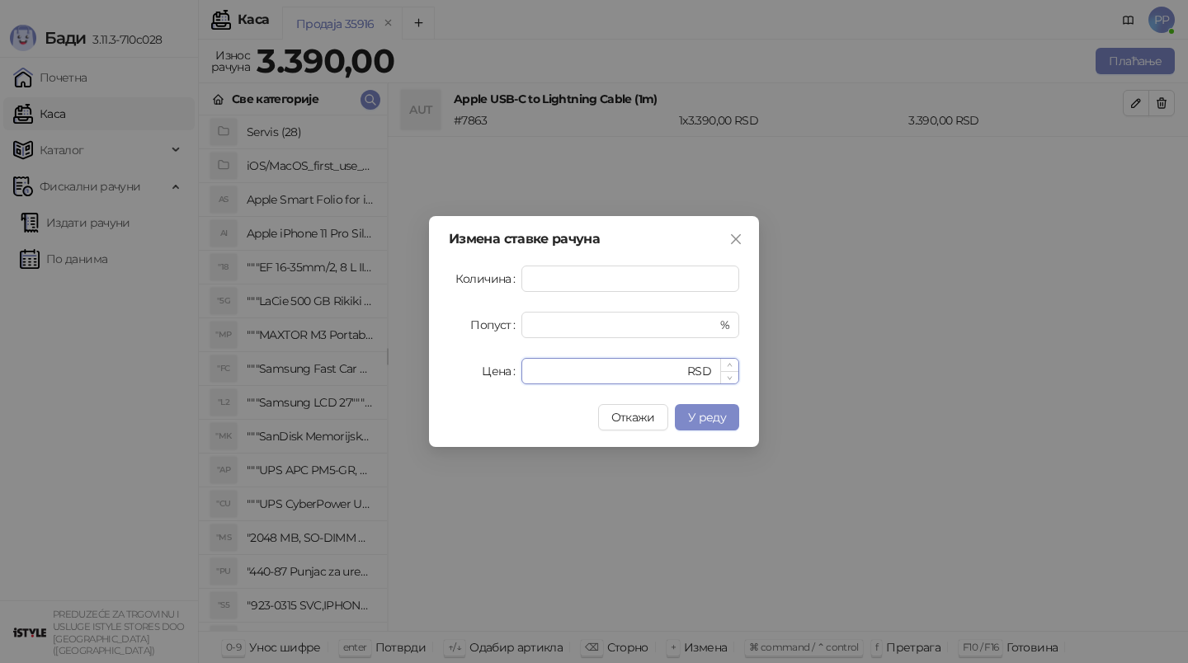
click at [543, 366] on input "****" at bounding box center [607, 371] width 153 height 25
type input "****"
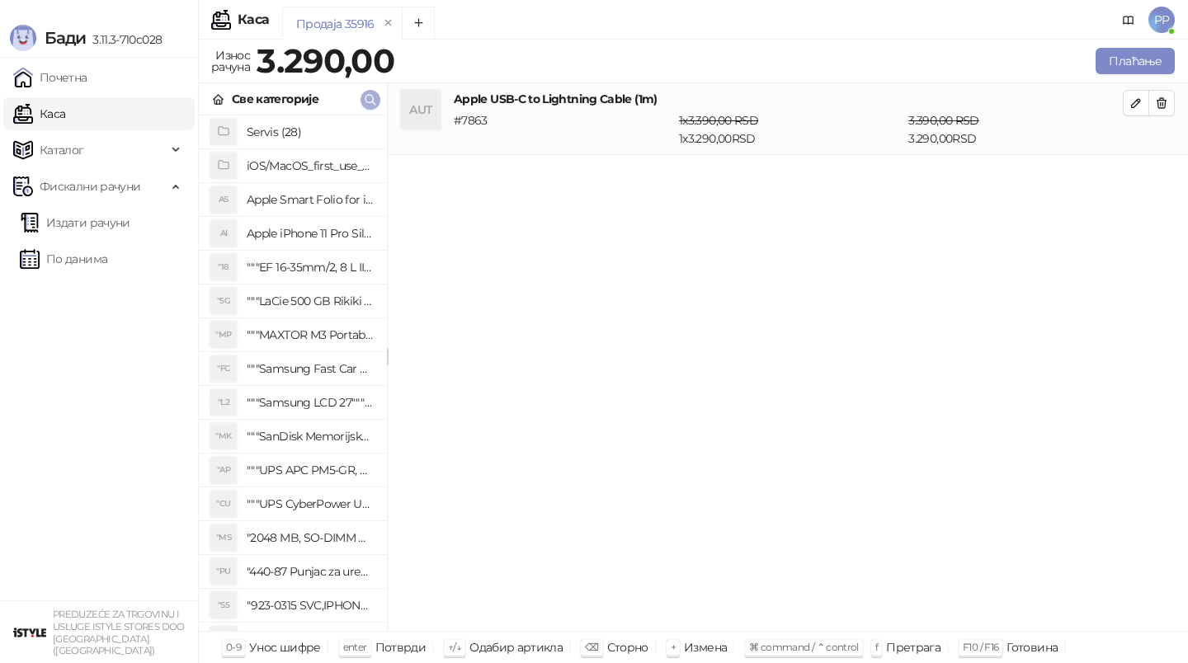
click at [372, 97] on icon "button" at bounding box center [370, 99] width 13 height 13
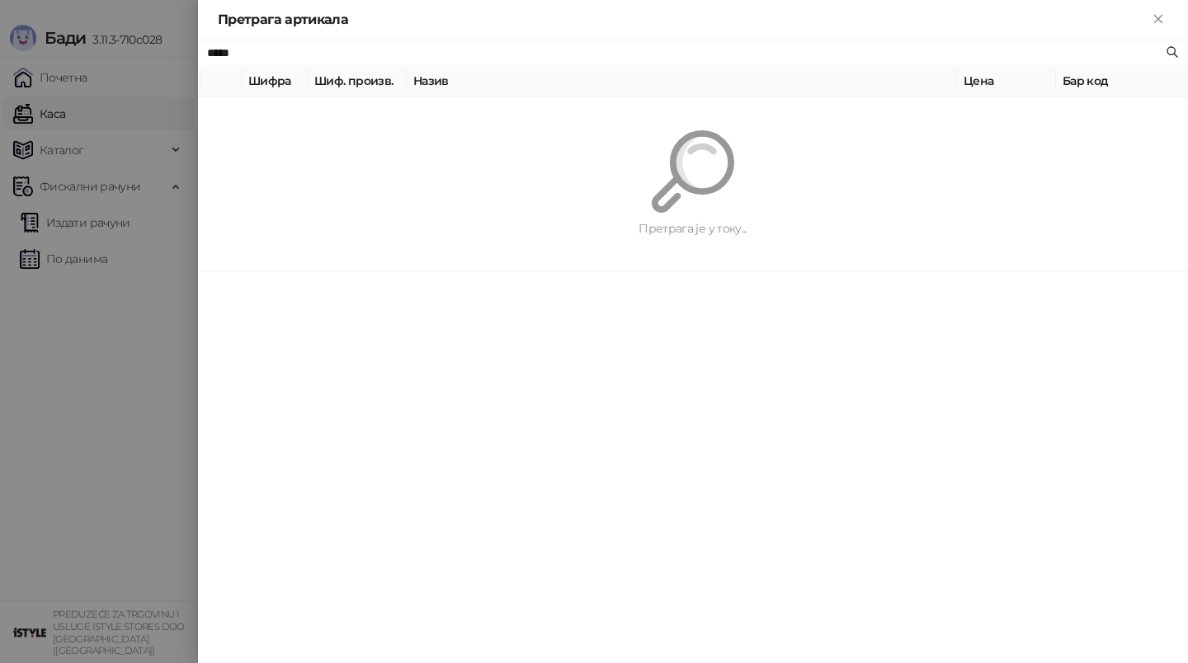
type input "*****"
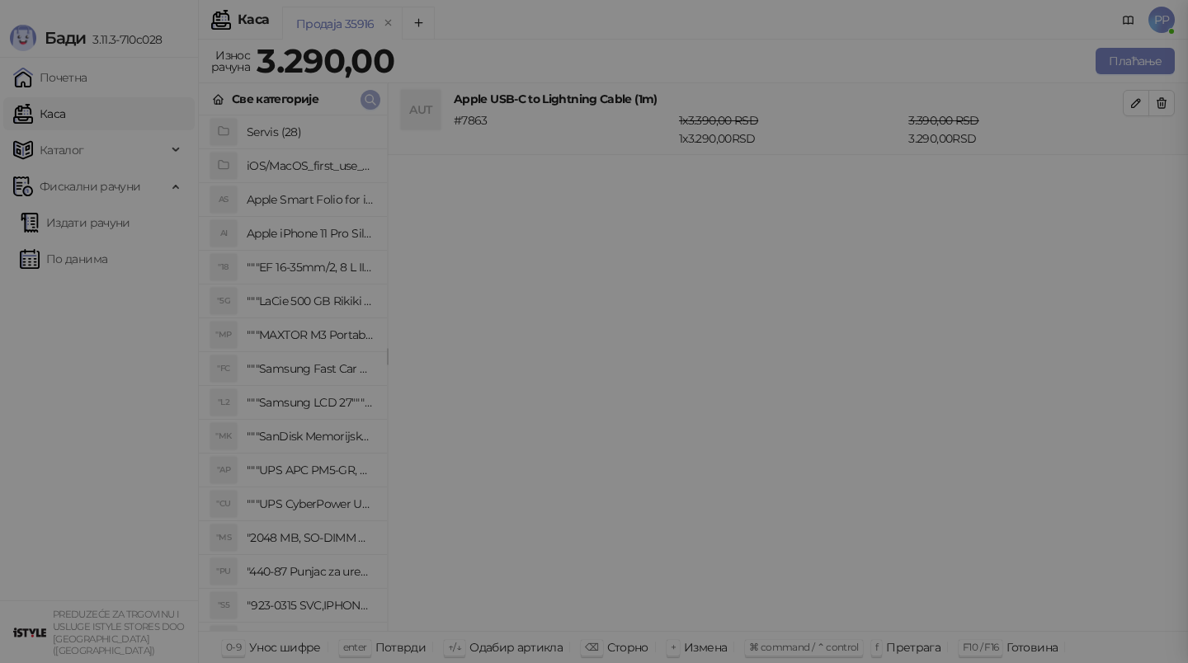
click at [361, 90] on button "button" at bounding box center [371, 100] width 20 height 20
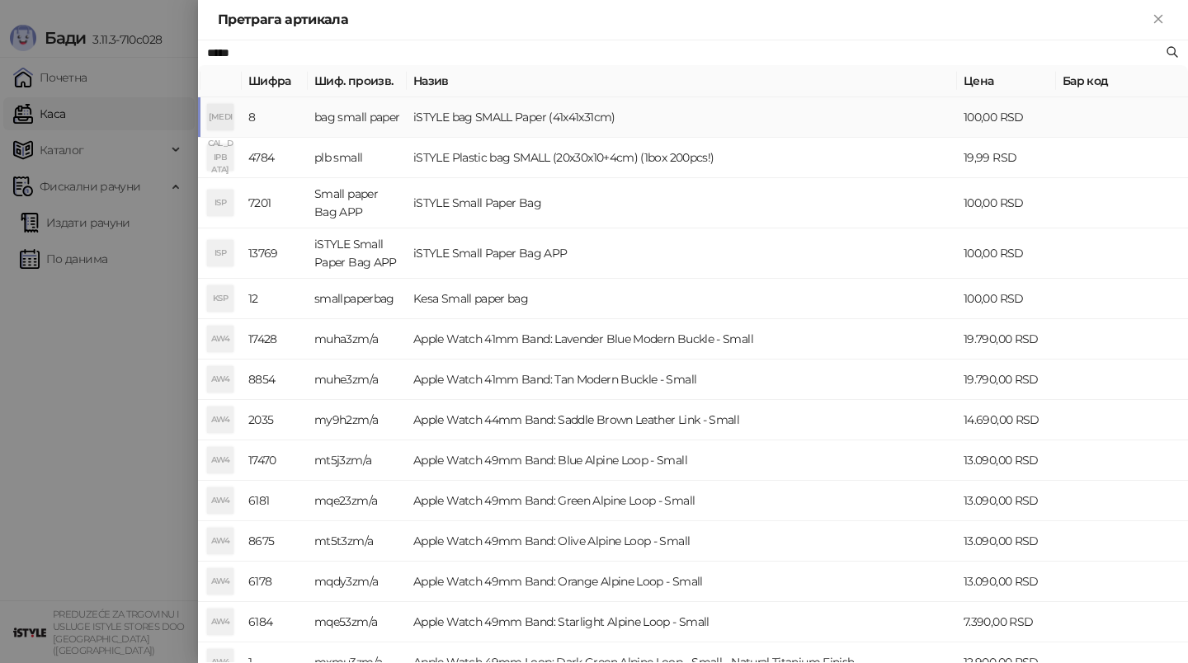
click at [1075, 116] on td at bounding box center [1122, 117] width 132 height 40
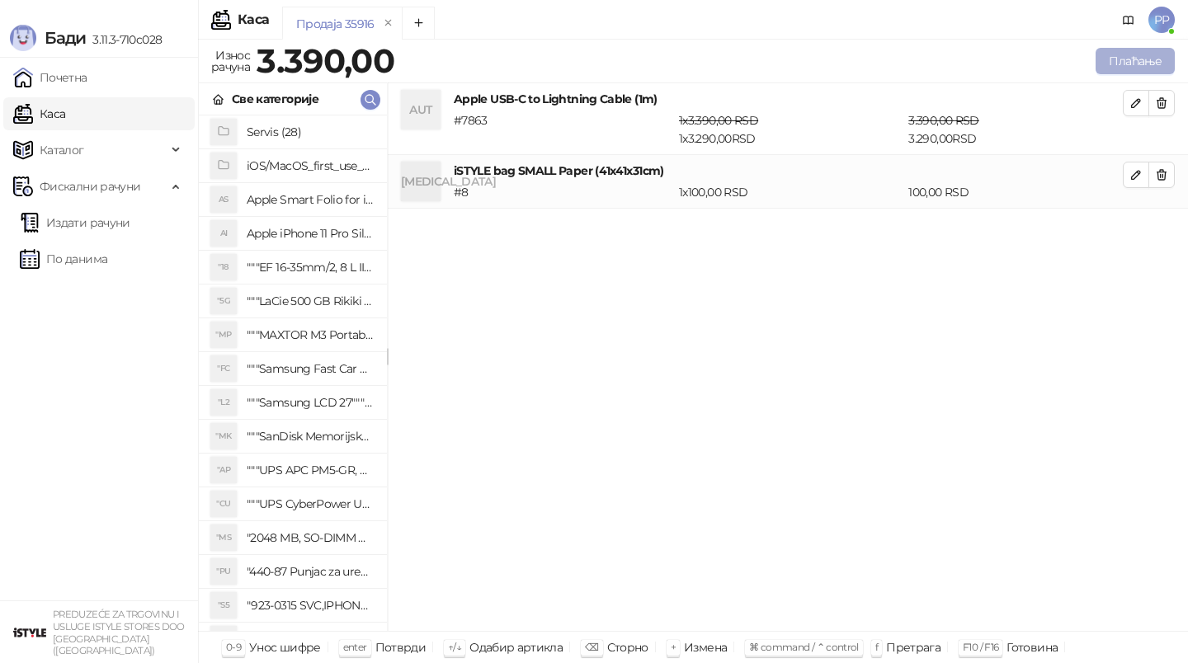
click at [1129, 69] on button "Плаћање" at bounding box center [1135, 61] width 79 height 26
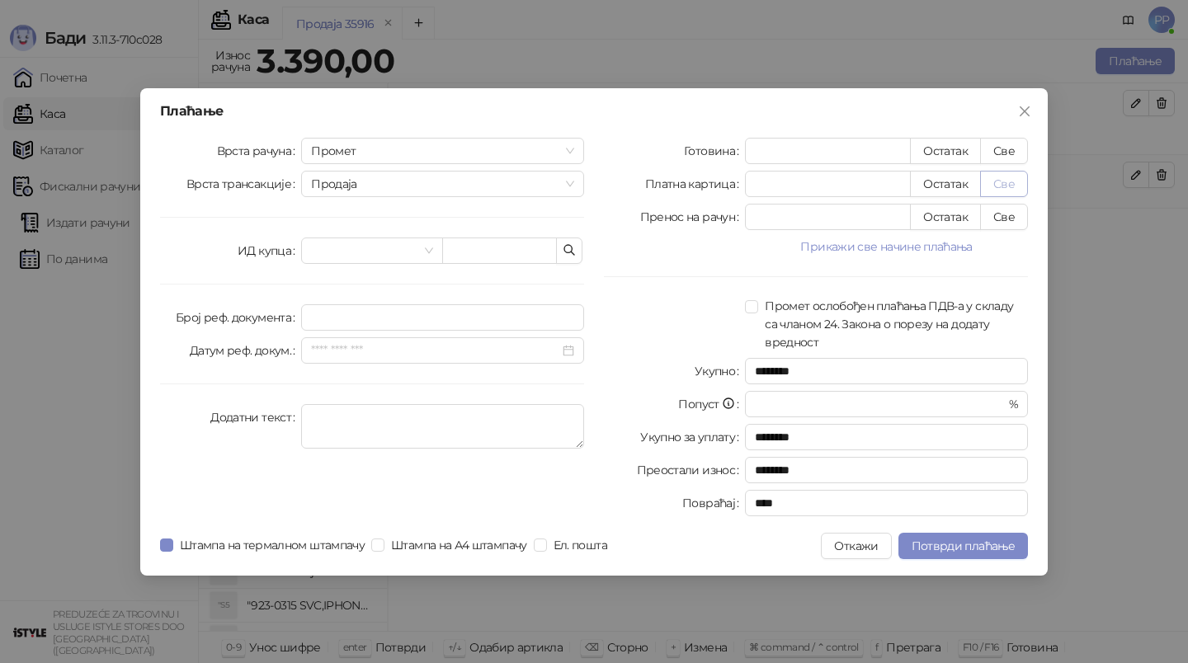
click at [1017, 184] on button "Све" at bounding box center [1004, 184] width 48 height 26
type input "****"
click at [950, 548] on span "Потврди плаћање" at bounding box center [963, 546] width 103 height 15
